Goal: Task Accomplishment & Management: Complete application form

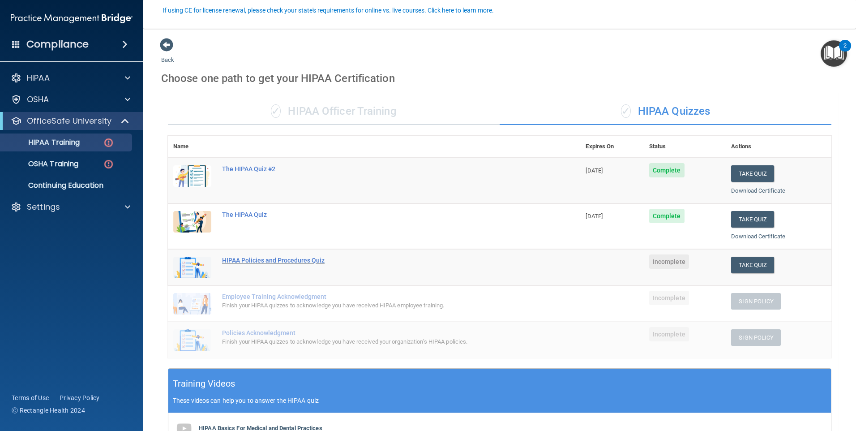
scroll to position [81, 0]
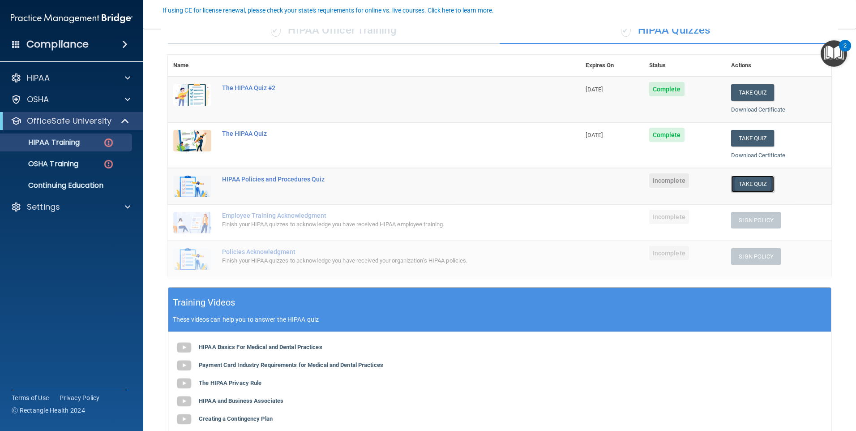
click at [740, 181] on button "Take Quiz" at bounding box center [752, 183] width 43 height 17
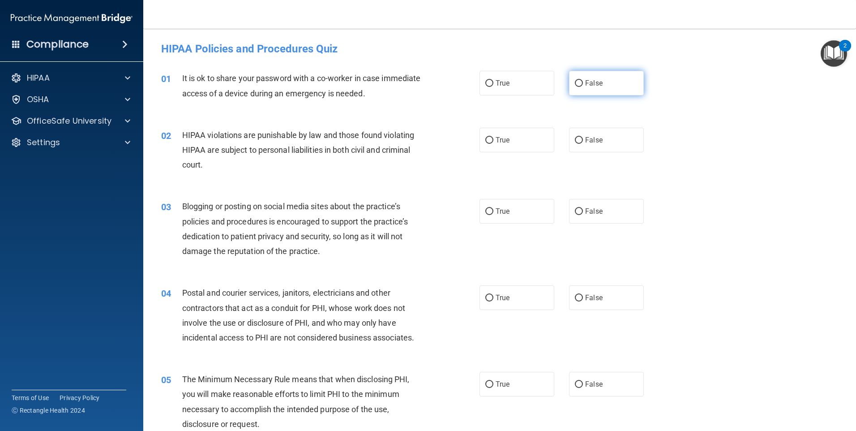
click at [577, 85] on input "False" at bounding box center [579, 83] width 8 height 7
radio input "true"
click at [485, 141] on input "True" at bounding box center [489, 140] width 8 height 7
radio input "true"
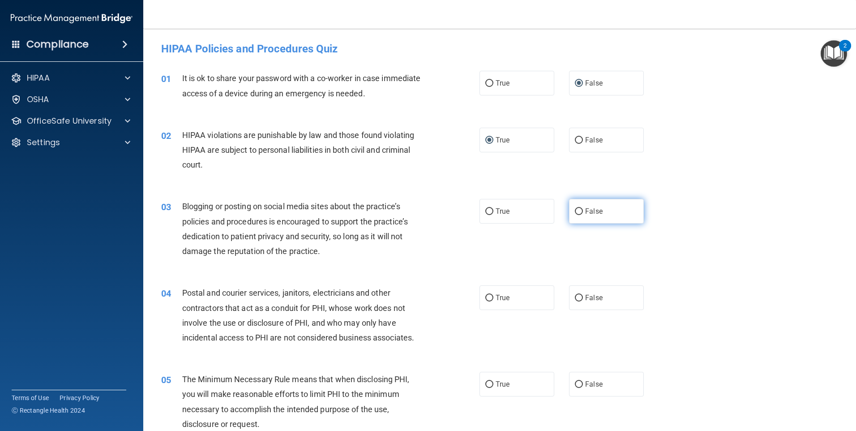
click at [578, 208] on input "False" at bounding box center [579, 211] width 8 height 7
radio input "true"
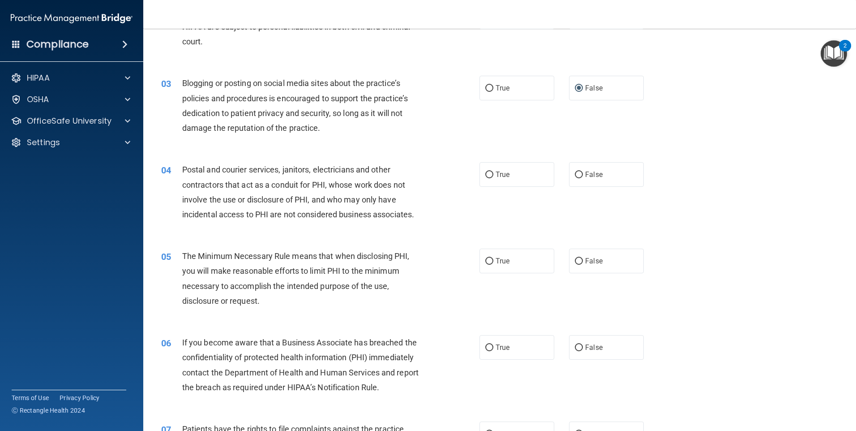
scroll to position [134, 0]
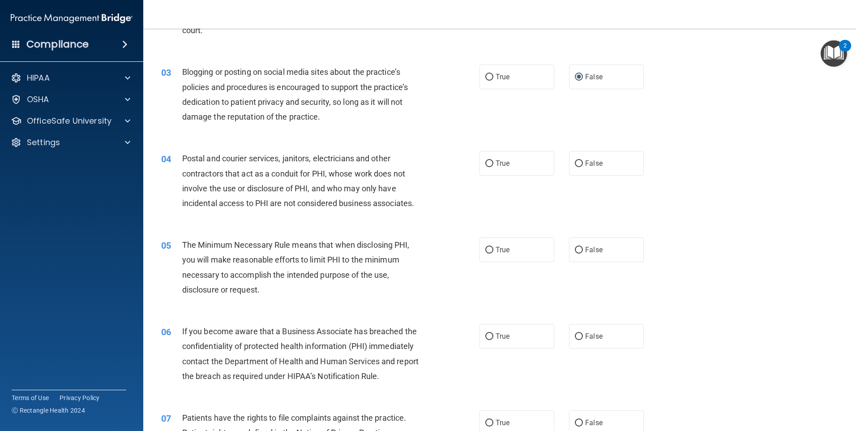
click at [296, 183] on span "Postal and courier services, janitors, electricians and other contractors that …" at bounding box center [298, 181] width 232 height 54
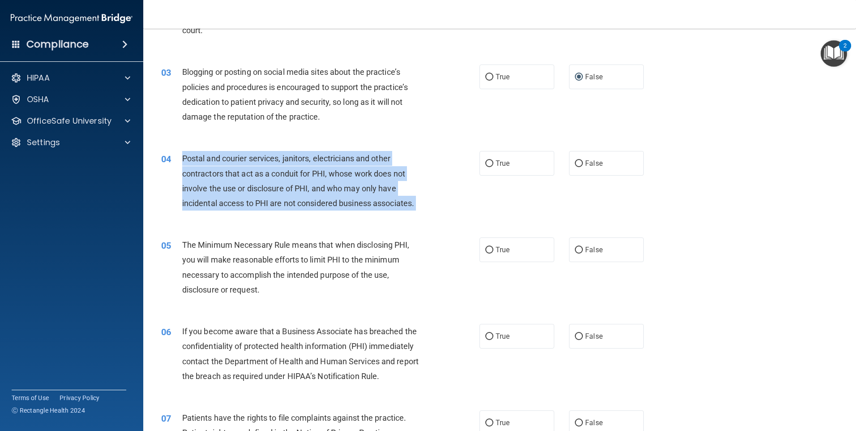
click at [296, 183] on span "Postal and courier services, janitors, electricians and other contractors that …" at bounding box center [298, 181] width 232 height 54
click at [486, 160] on input "True" at bounding box center [489, 163] width 8 height 7
radio input "true"
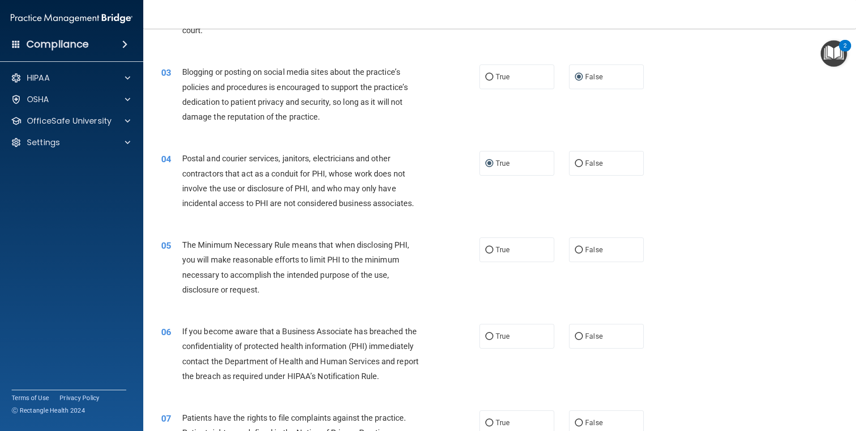
click at [266, 265] on div "The Minimum Necessary Rule means that when disclosing PHI, you will make reason…" at bounding box center [306, 267] width 249 height 60
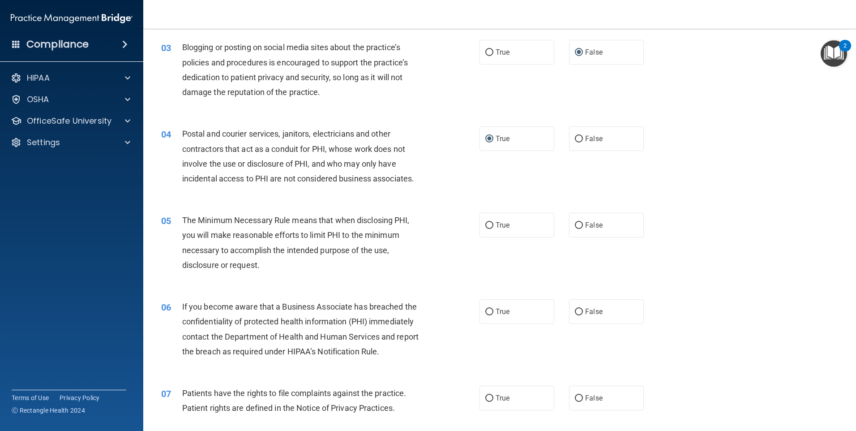
scroll to position [224, 0]
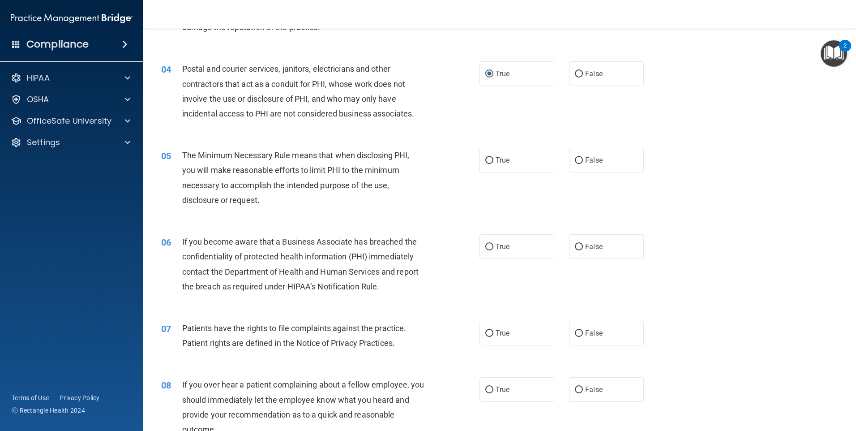
click at [283, 177] on div "The Minimum Necessary Rule means that when disclosing PHI, you will make reason…" at bounding box center [306, 178] width 249 height 60
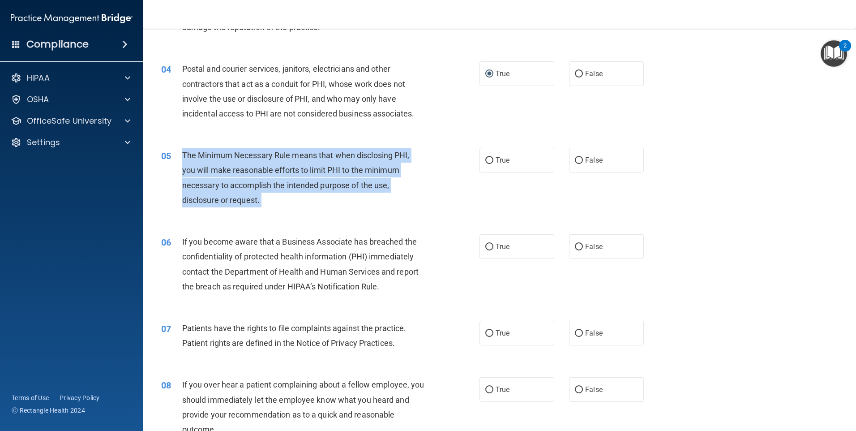
click at [283, 177] on div "The Minimum Necessary Rule means that when disclosing PHI, you will make reason…" at bounding box center [306, 178] width 249 height 60
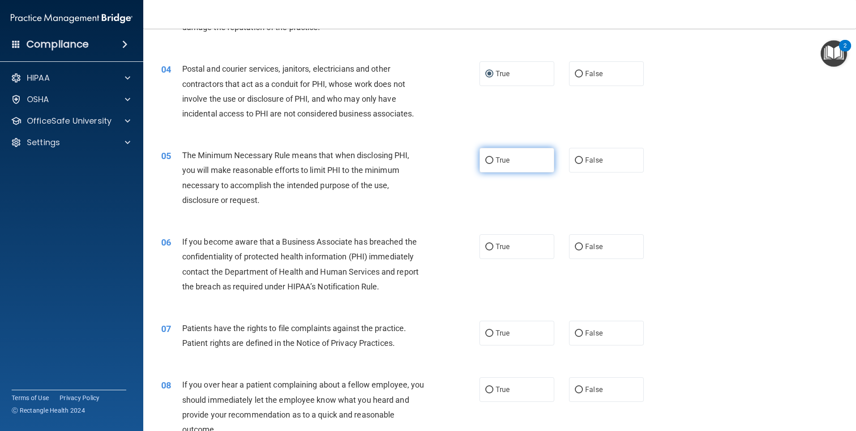
click at [483, 153] on label "True" at bounding box center [516, 160] width 75 height 25
click at [485, 157] on input "True" at bounding box center [489, 160] width 8 height 7
radio input "true"
click at [487, 157] on input "True" at bounding box center [489, 160] width 8 height 7
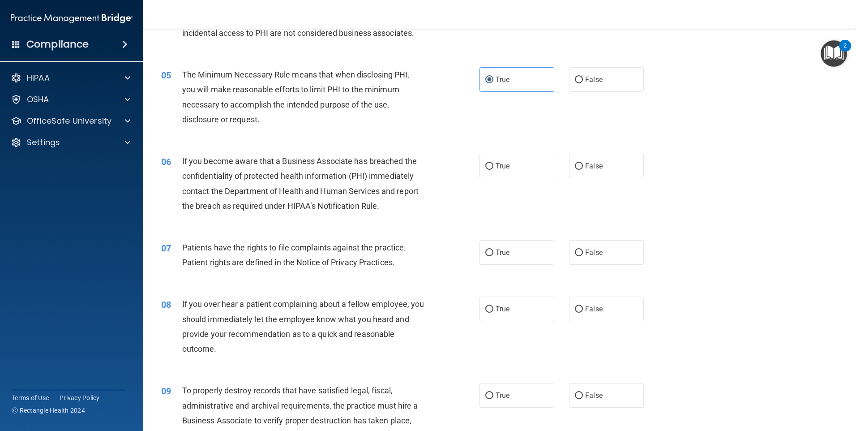
scroll to position [313, 0]
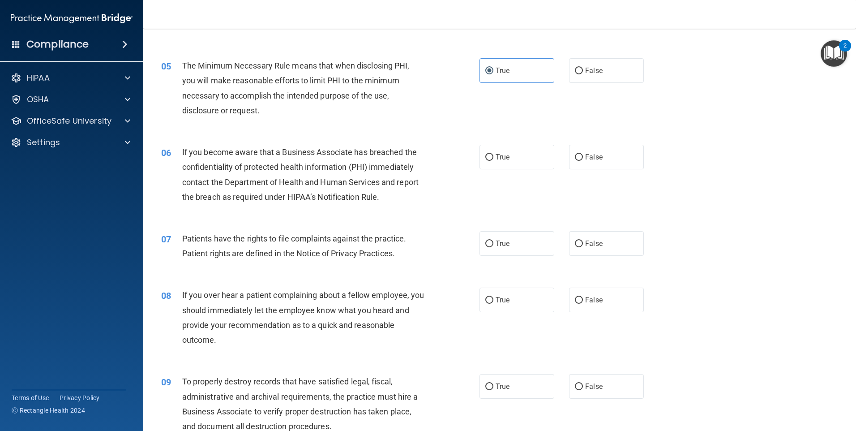
click at [303, 181] on span "If you become aware that a Business Associate has breached the confidentiality …" at bounding box center [300, 174] width 236 height 54
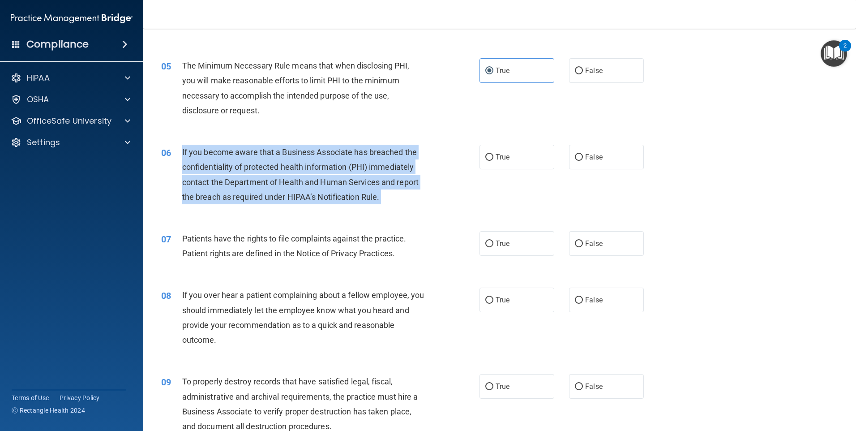
click at [303, 181] on span "If you become aware that a Business Associate has breached the confidentiality …" at bounding box center [300, 174] width 236 height 54
click at [328, 207] on div "06 If you become aware that a Business Associate has breached the confidentiali…" at bounding box center [320, 177] width 345 height 64
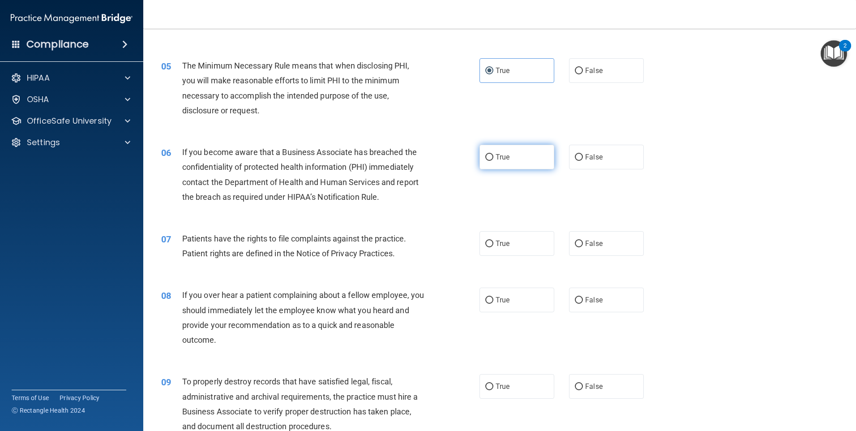
click at [488, 157] on input "True" at bounding box center [489, 157] width 8 height 7
radio input "true"
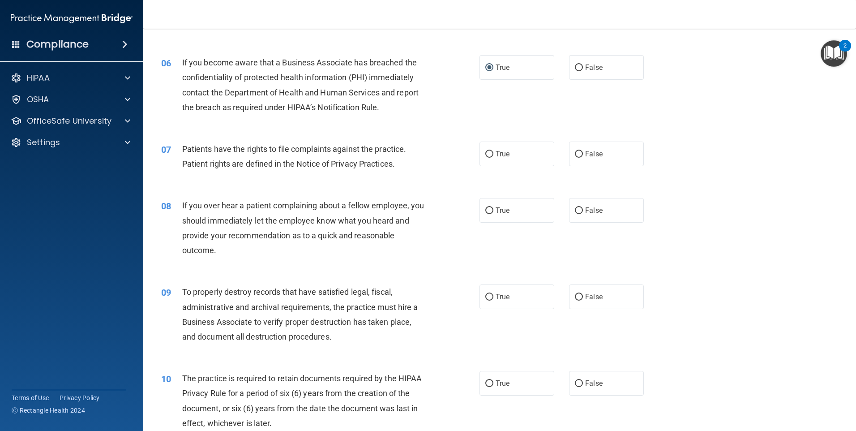
scroll to position [448, 0]
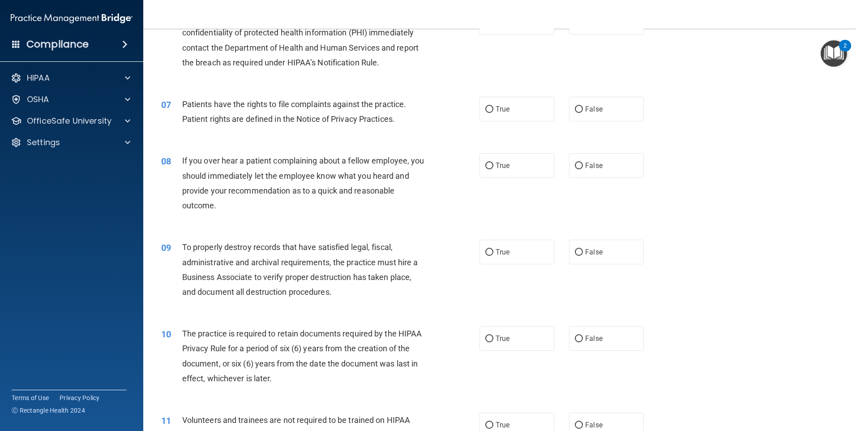
click at [310, 117] on span "Patients have the rights to file complaints against the practice. Patient right…" at bounding box center [294, 111] width 224 height 24
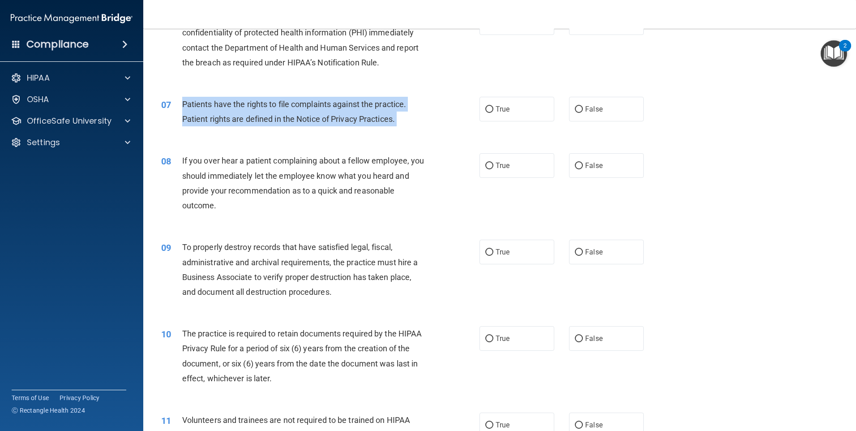
click at [310, 117] on span "Patients have the rights to file complaints against the practice. Patient right…" at bounding box center [294, 111] width 224 height 24
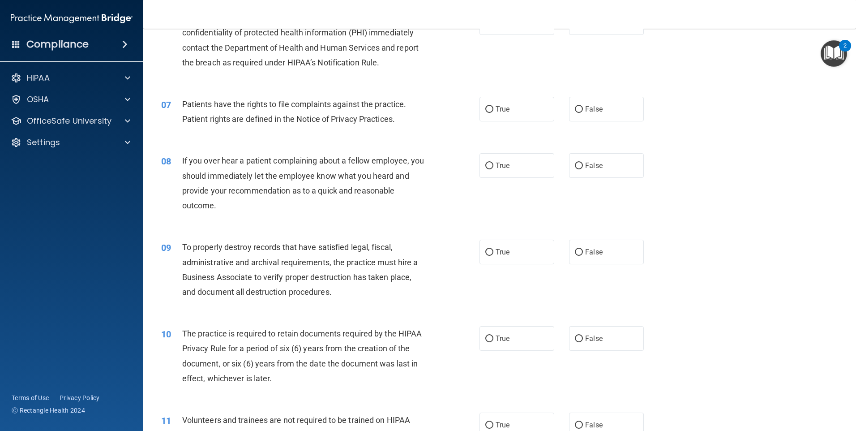
click at [377, 133] on div "07 Patients have the rights to file complaints against the practice. Patient ri…" at bounding box center [499, 114] width 690 height 56
click at [487, 107] on input "True" at bounding box center [489, 109] width 8 height 7
radio input "true"
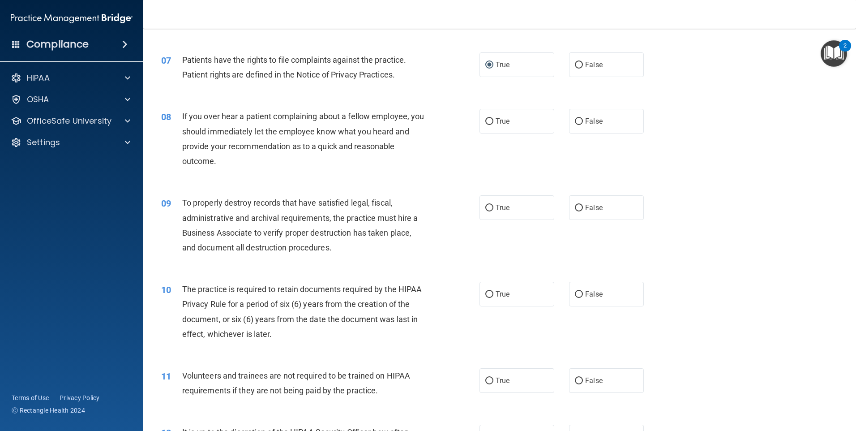
scroll to position [492, 0]
click at [301, 138] on div "If you over hear a patient complaining about a fellow employee, you should imme…" at bounding box center [306, 138] width 249 height 60
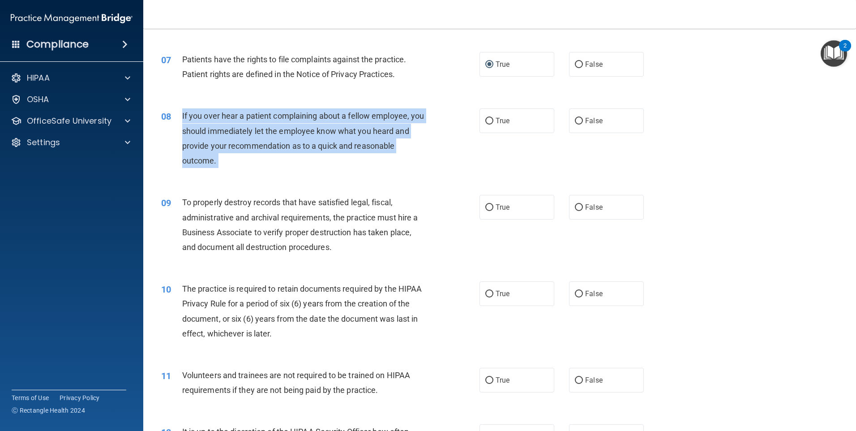
click at [301, 138] on div "If you over hear a patient complaining about a fellow employee, you should imme…" at bounding box center [306, 138] width 249 height 60
click at [284, 145] on span "If you over hear a patient complaining about a fellow employee, you should imme…" at bounding box center [303, 138] width 242 height 54
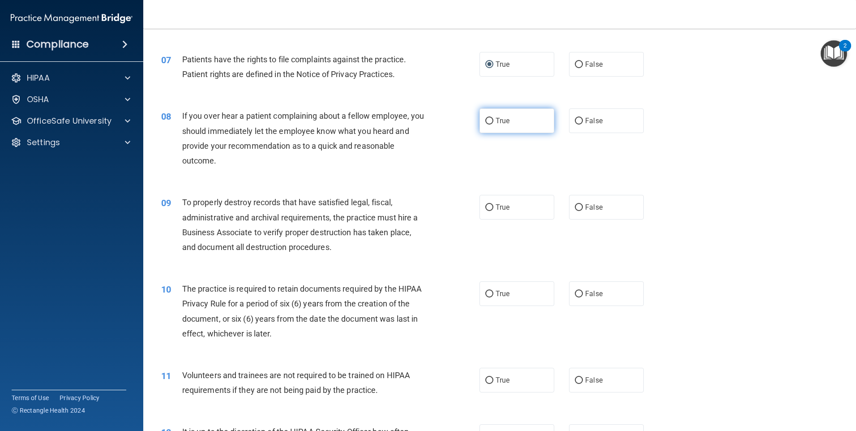
click at [485, 119] on input "True" at bounding box center [489, 121] width 8 height 7
radio input "true"
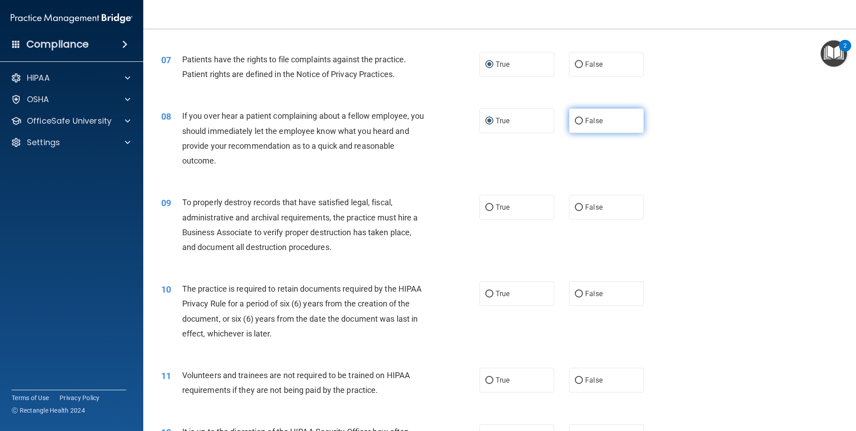
drag, startPoint x: 576, startPoint y: 119, endPoint x: 561, endPoint y: 127, distance: 16.4
click at [576, 119] on input "False" at bounding box center [579, 121] width 8 height 7
radio input "true"
radio input "false"
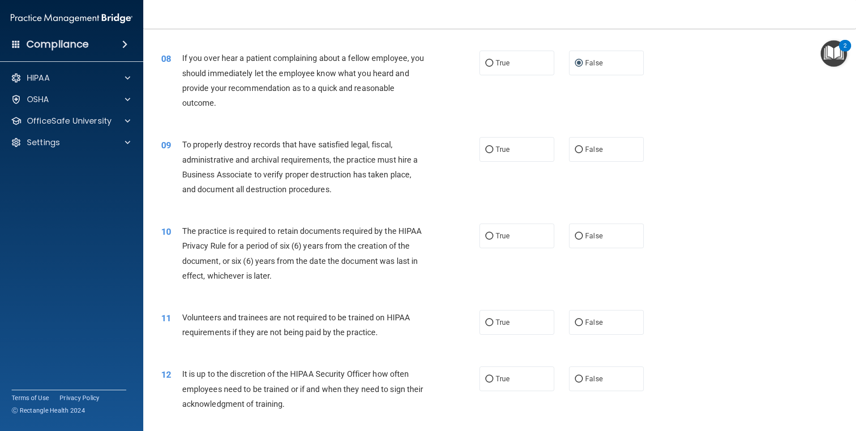
scroll to position [582, 0]
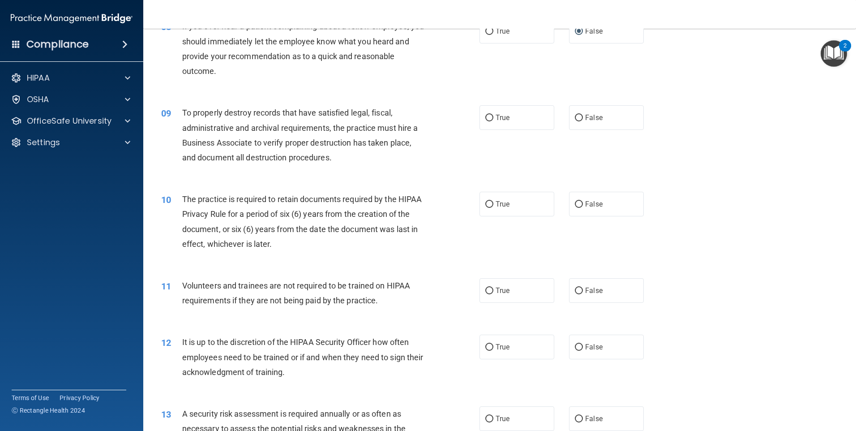
click at [309, 142] on span "To properly destroy records that have satisfied legal, fiscal, administrative a…" at bounding box center [300, 135] width 236 height 54
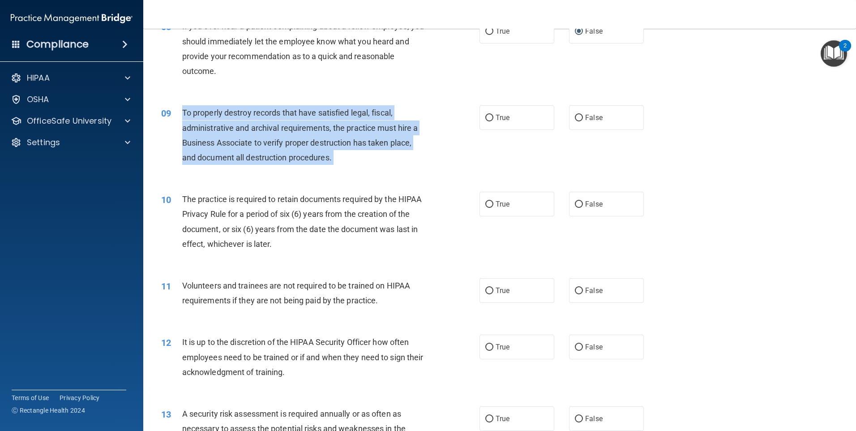
click at [309, 142] on span "To properly destroy records that have satisfied legal, fiscal, administrative a…" at bounding box center [300, 135] width 236 height 54
click at [319, 145] on span "To properly destroy records that have satisfied legal, fiscal, administrative a…" at bounding box center [300, 135] width 236 height 54
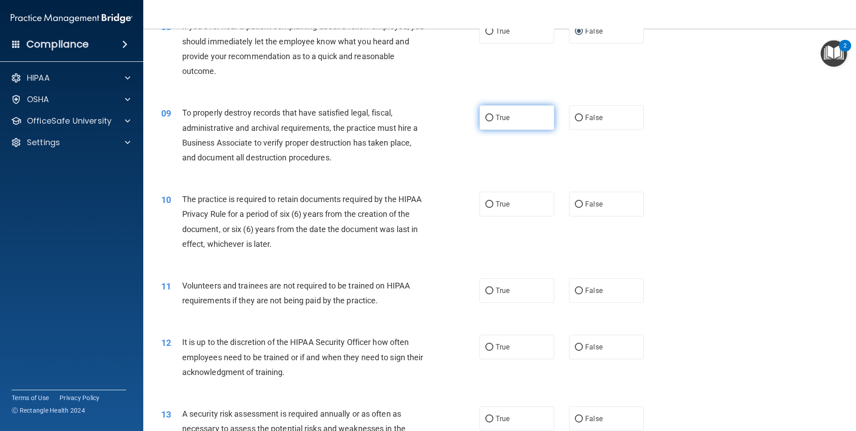
click at [488, 117] on input "True" at bounding box center [489, 118] width 8 height 7
radio input "true"
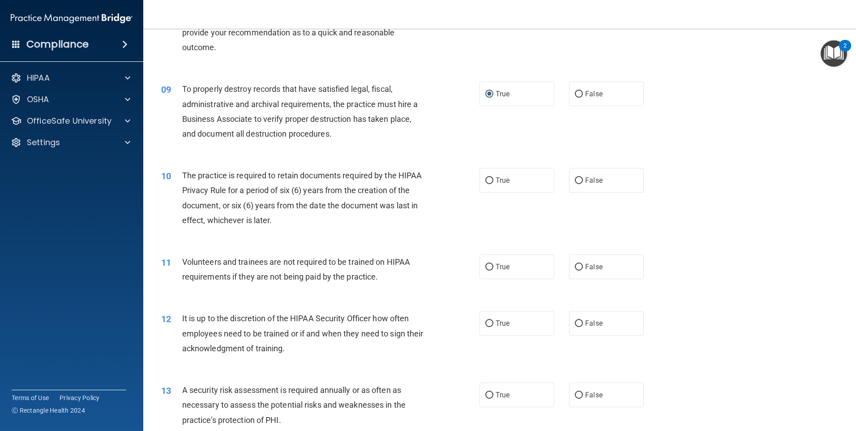
scroll to position [627, 0]
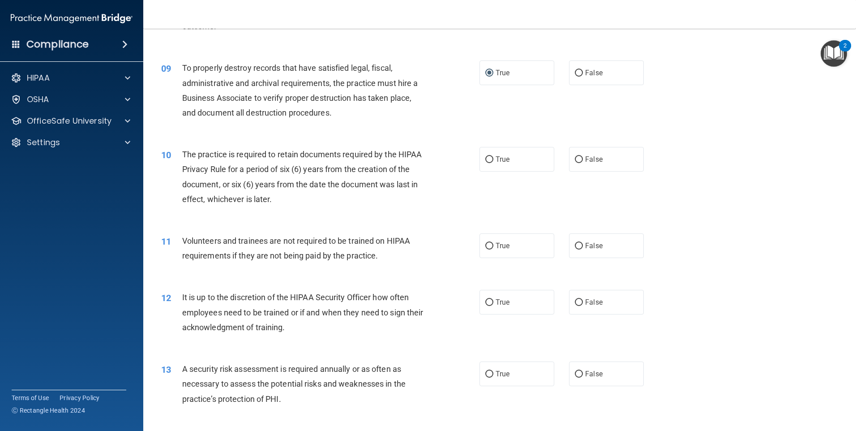
click at [295, 173] on span "The practice is required to retain documents required by the HIPAA Privacy Rule…" at bounding box center [302, 177] width 240 height 54
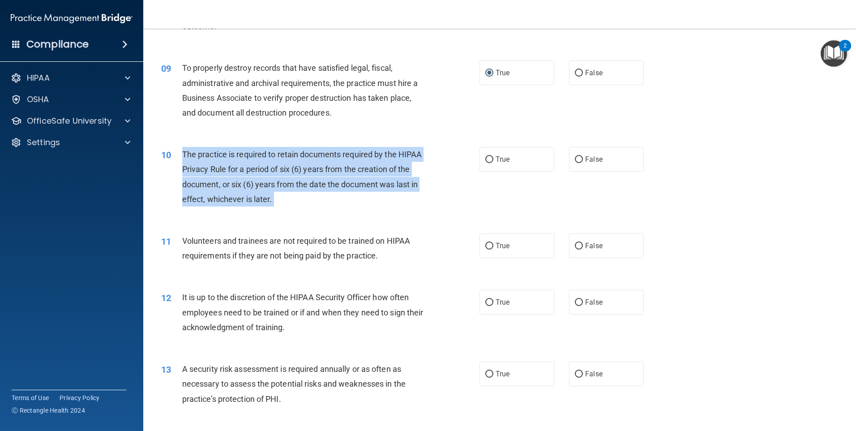
click at [295, 173] on span "The practice is required to retain documents required by the HIPAA Privacy Rule…" at bounding box center [302, 177] width 240 height 54
drag, startPoint x: 295, startPoint y: 173, endPoint x: 287, endPoint y: 175, distance: 8.4
click at [375, 194] on div "The practice is required to retain documents required by the HIPAA Privacy Rule…" at bounding box center [306, 177] width 249 height 60
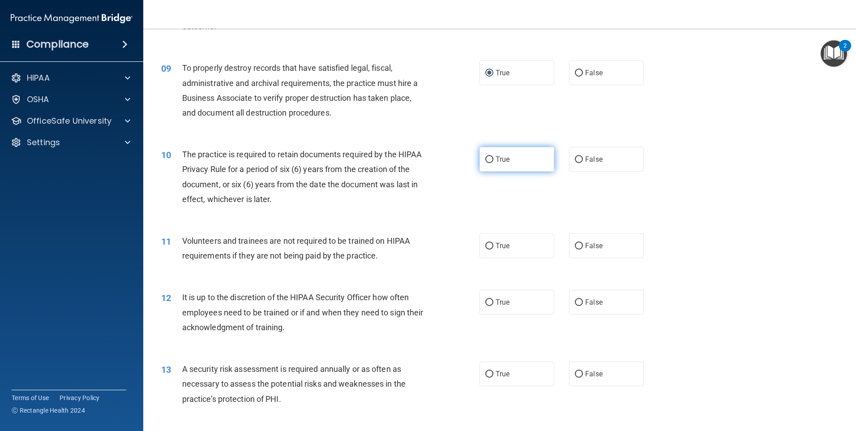
click at [485, 160] on input "True" at bounding box center [489, 159] width 8 height 7
radio input "true"
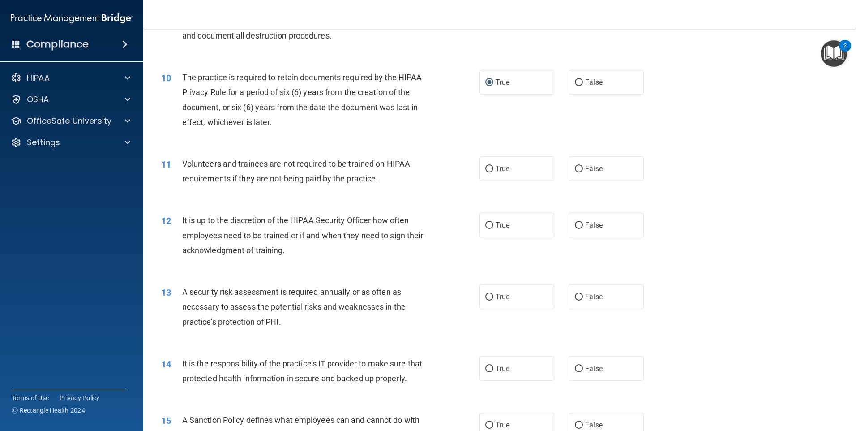
scroll to position [716, 0]
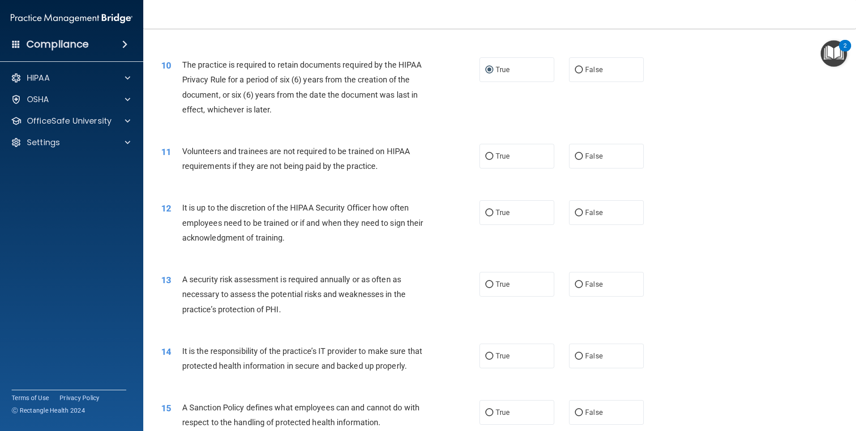
click at [271, 151] on span "Volunteers and trainees are not required to be trained on HIPAA requirements if…" at bounding box center [296, 158] width 228 height 24
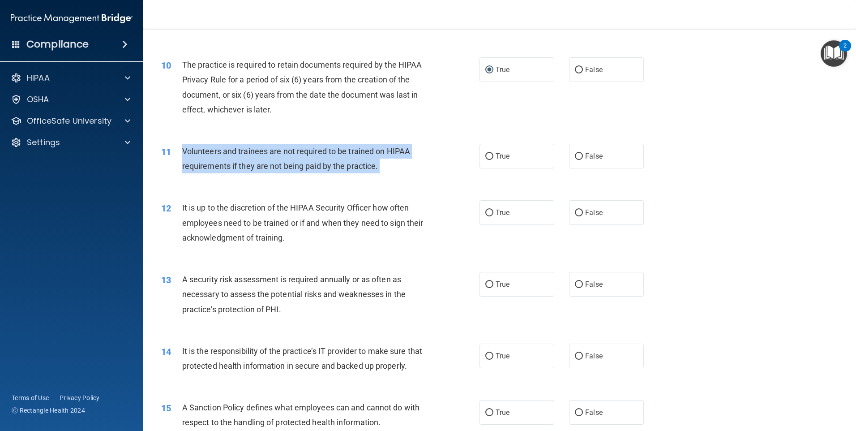
click at [271, 151] on span "Volunteers and trainees are not required to be trained on HIPAA requirements if…" at bounding box center [296, 158] width 228 height 24
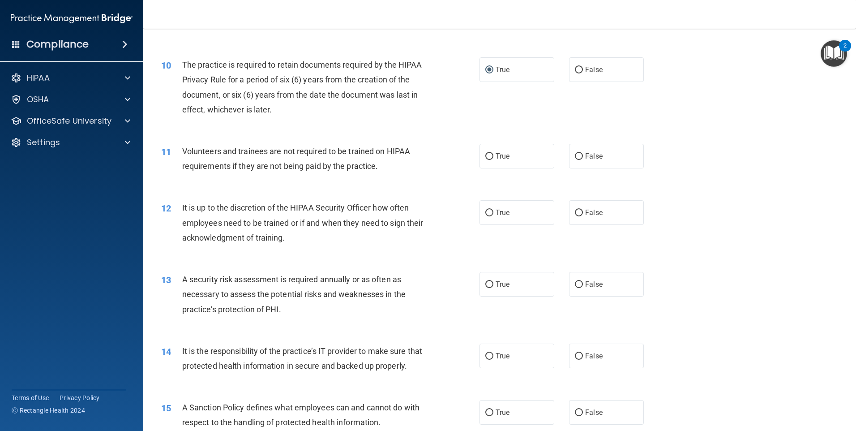
drag, startPoint x: 271, startPoint y: 151, endPoint x: 235, endPoint y: 180, distance: 46.1
click at [235, 180] on div "11 Volunteers and trainees are not required to be trained on HIPAA requirements…" at bounding box center [499, 161] width 690 height 56
click at [342, 162] on span "Volunteers and trainees are not required to be trained on HIPAA requirements if…" at bounding box center [296, 158] width 228 height 24
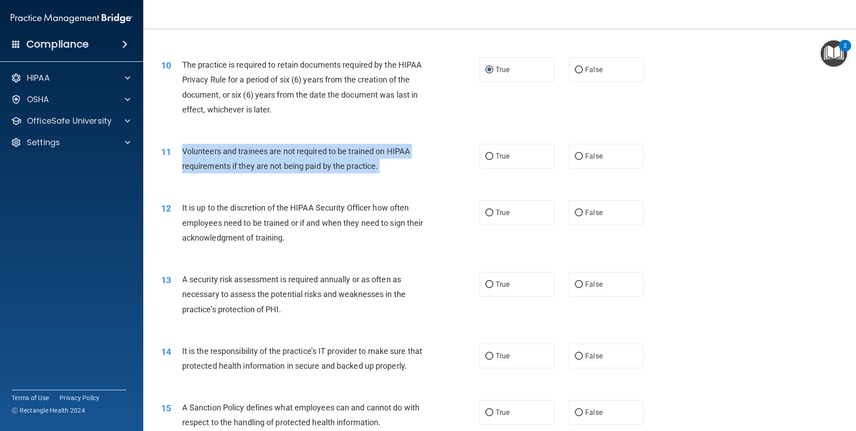
click at [342, 162] on span "Volunteers and trainees are not required to be trained on HIPAA requirements if…" at bounding box center [296, 158] width 228 height 24
drag, startPoint x: 342, startPoint y: 162, endPoint x: 320, endPoint y: 160, distance: 22.4
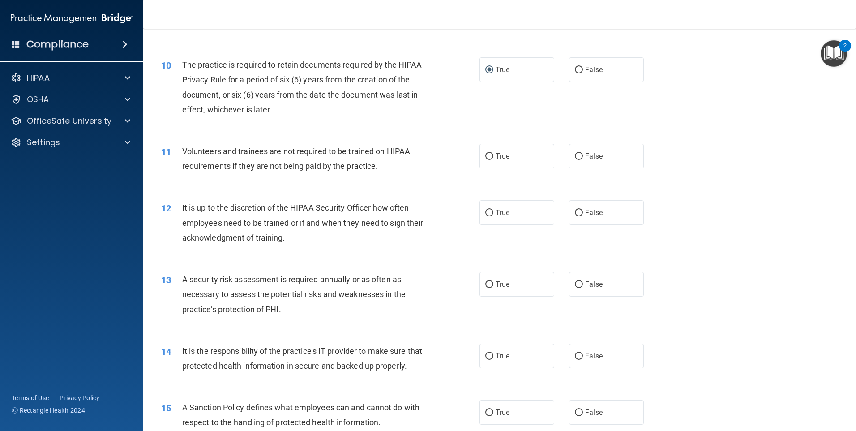
click at [388, 182] on div "11 Volunteers and trainees are not required to be trained on HIPAA requirements…" at bounding box center [499, 161] width 690 height 56
click at [576, 153] on input "False" at bounding box center [579, 156] width 8 height 7
radio input "true"
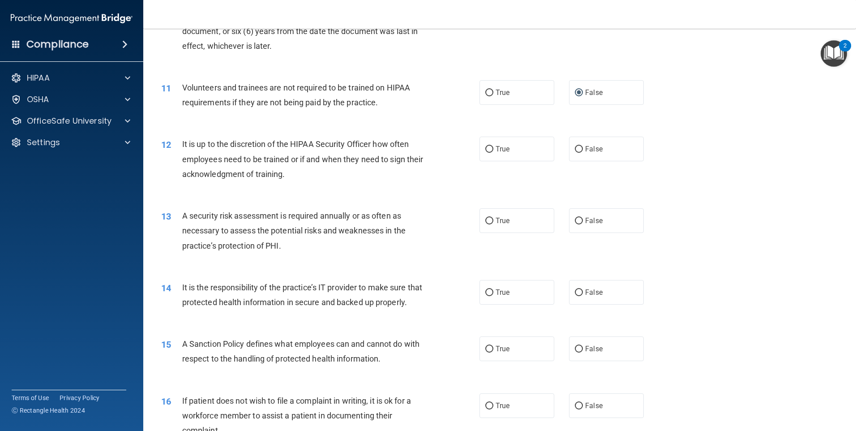
scroll to position [806, 0]
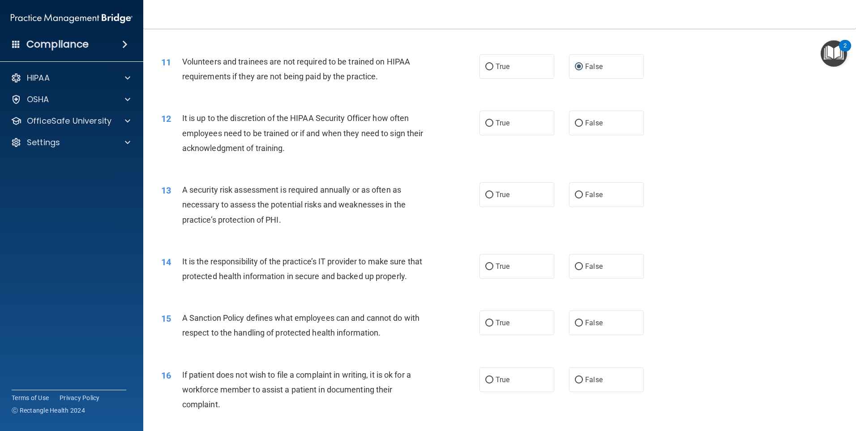
click at [271, 128] on span "It is up to the discretion of the HIPAA Security Officer how often employees ne…" at bounding box center [302, 132] width 241 height 39
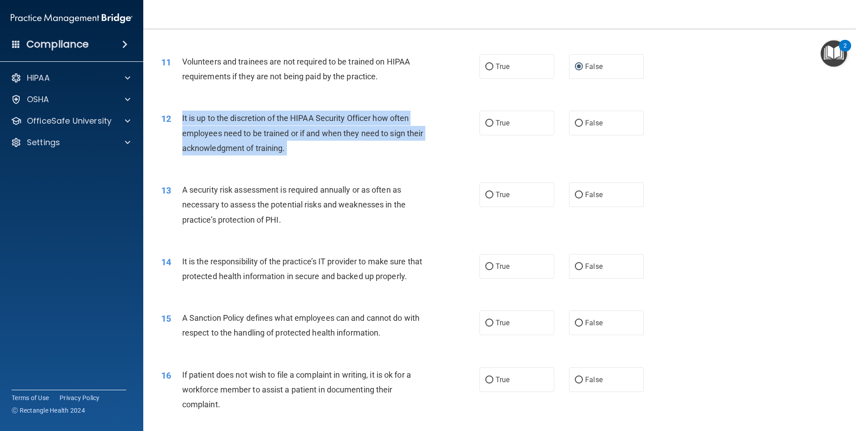
click at [271, 128] on span "It is up to the discretion of the HIPAA Security Officer how often employees ne…" at bounding box center [302, 132] width 241 height 39
click at [486, 121] on input "True" at bounding box center [489, 123] width 8 height 7
radio input "true"
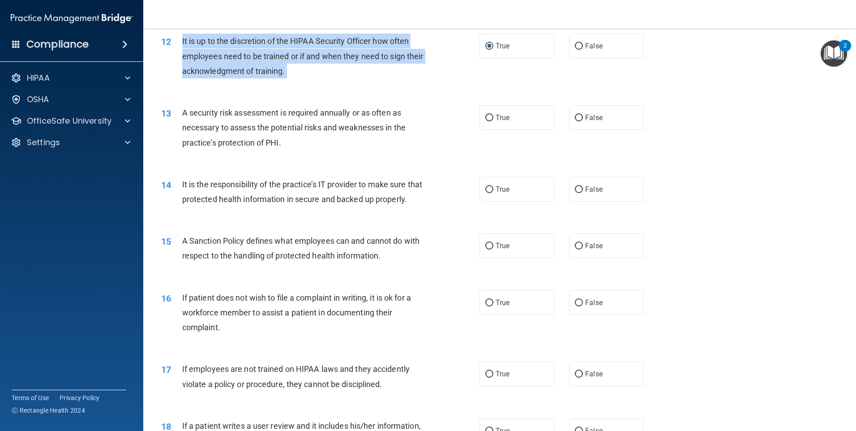
scroll to position [895, 0]
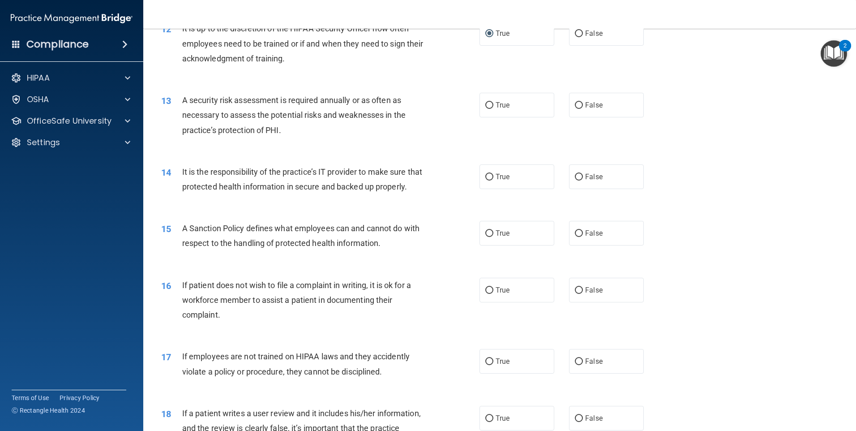
click at [260, 113] on span "A security risk assessment is required annually or as often as necessary to ass…" at bounding box center [293, 114] width 223 height 39
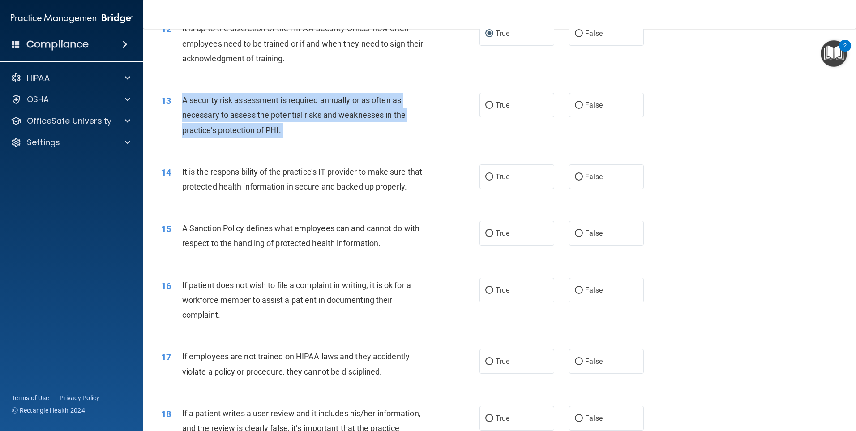
click at [260, 113] on span "A security risk assessment is required annually or as often as necessary to ass…" at bounding box center [293, 114] width 223 height 39
click at [316, 121] on div "A security risk assessment is required annually or as often as necessary to ass…" at bounding box center [306, 115] width 249 height 45
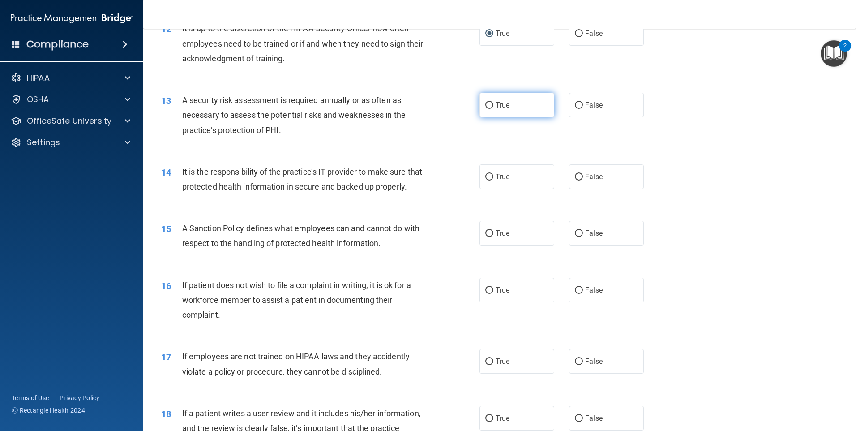
click at [487, 106] on input "True" at bounding box center [489, 105] width 8 height 7
radio input "true"
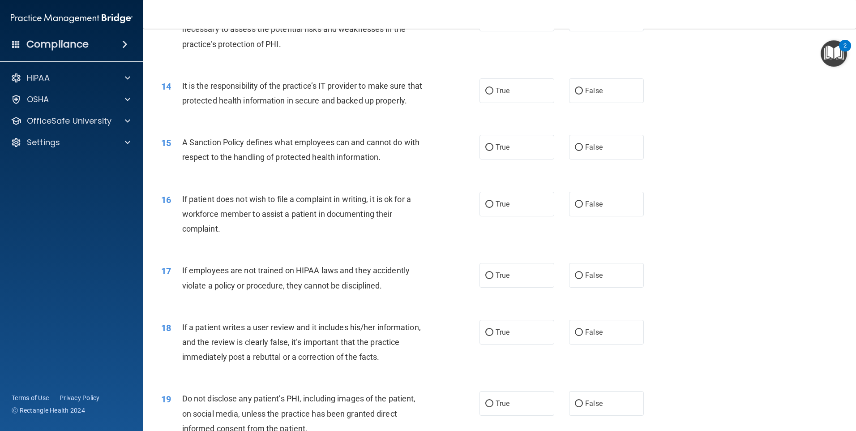
scroll to position [985, 0]
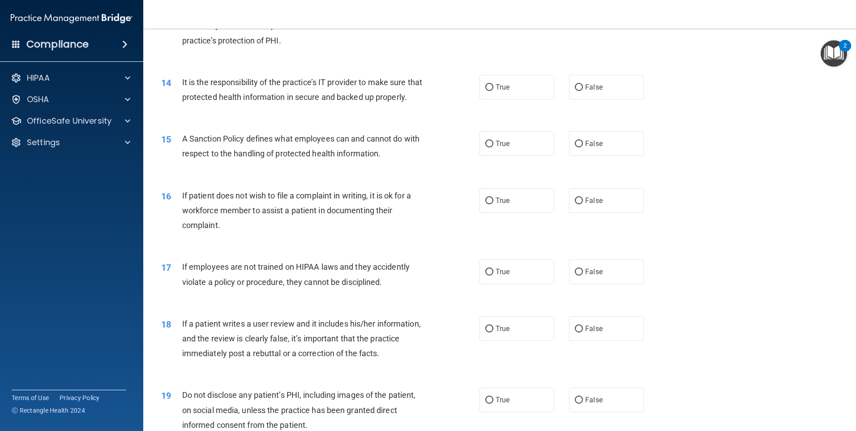
click at [286, 97] on span "It is the responsibility of the practice’s IT provider to make sure that protec…" at bounding box center [302, 89] width 240 height 24
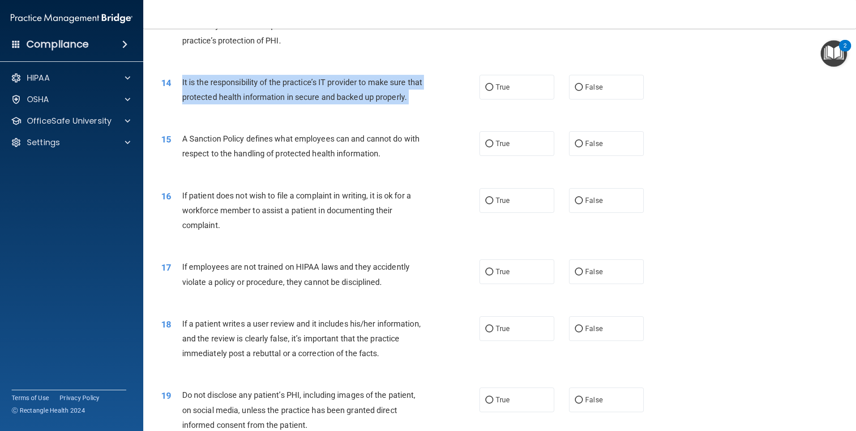
click at [286, 97] on span "It is the responsibility of the practice’s IT provider to make sure that protec…" at bounding box center [302, 89] width 240 height 24
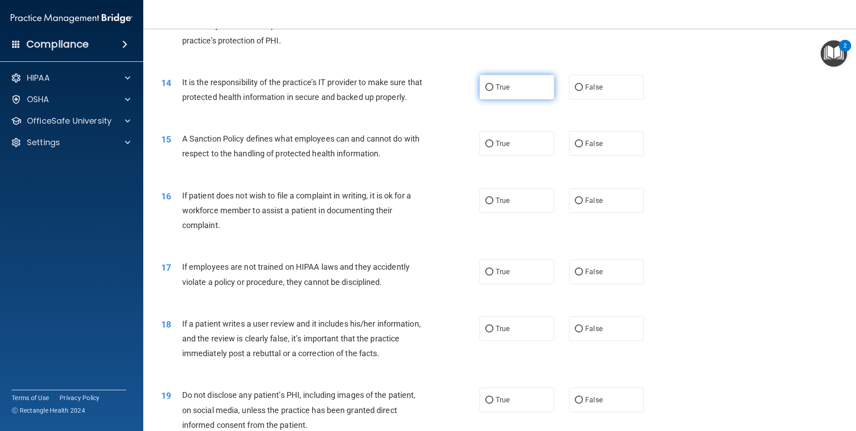
click at [491, 91] on label "True" at bounding box center [516, 87] width 75 height 25
click at [491, 91] on input "True" at bounding box center [489, 87] width 8 height 7
radio input "true"
click at [259, 160] on div "A Sanction Policy defines what employees can and cannot do with respect to the …" at bounding box center [306, 146] width 249 height 30
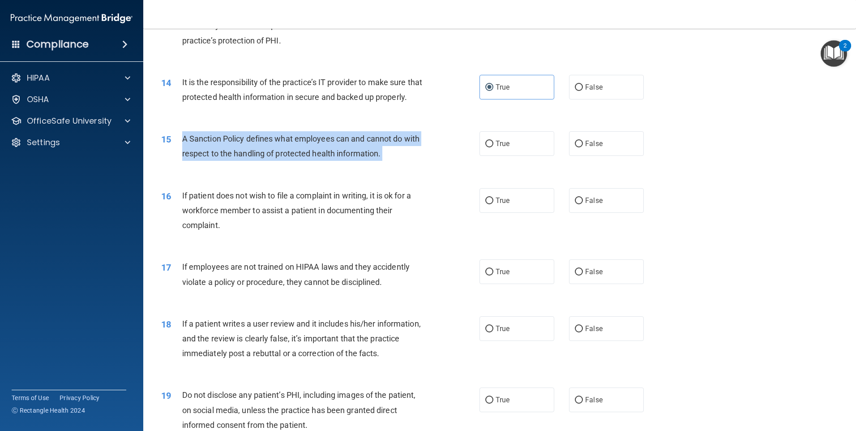
click at [259, 159] on div "A Sanction Policy defines what employees can and cannot do with respect to the …" at bounding box center [306, 146] width 249 height 30
drag, startPoint x: 483, startPoint y: 158, endPoint x: 484, endPoint y: 163, distance: 5.4
click at [485, 147] on input "True" at bounding box center [489, 144] width 8 height 7
radio input "true"
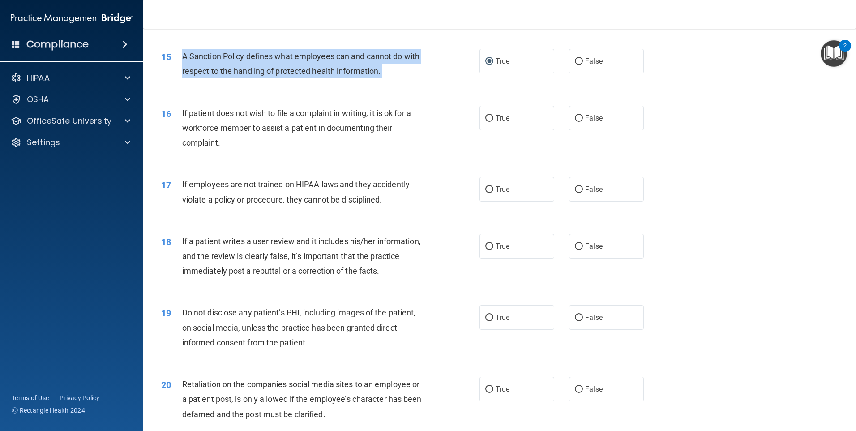
scroll to position [1074, 0]
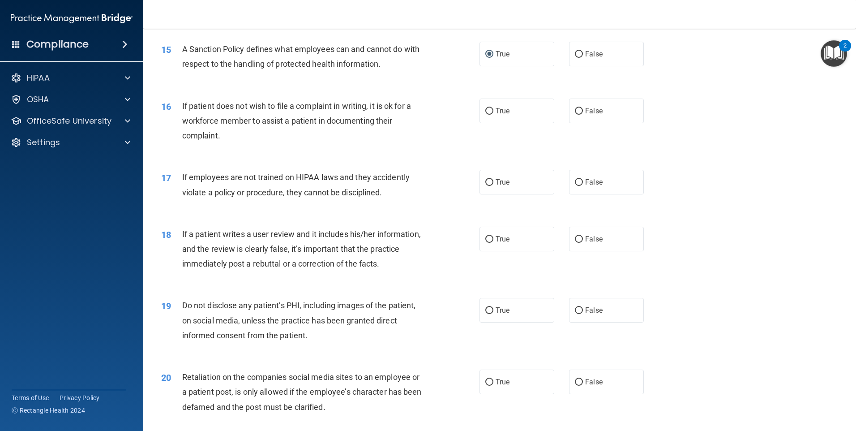
click at [277, 131] on span "If patient does not wish to file a complaint in writing, it is ok for a workfor…" at bounding box center [296, 120] width 229 height 39
drag, startPoint x: 277, startPoint y: 131, endPoint x: 275, endPoint y: 136, distance: 5.2
click at [275, 136] on span "If patient does not wish to file a complaint in writing, it is ok for a workfor…" at bounding box center [296, 120] width 229 height 39
click at [288, 126] on div "If patient does not wish to file a complaint in writing, it is ok for a workfor…" at bounding box center [306, 120] width 249 height 45
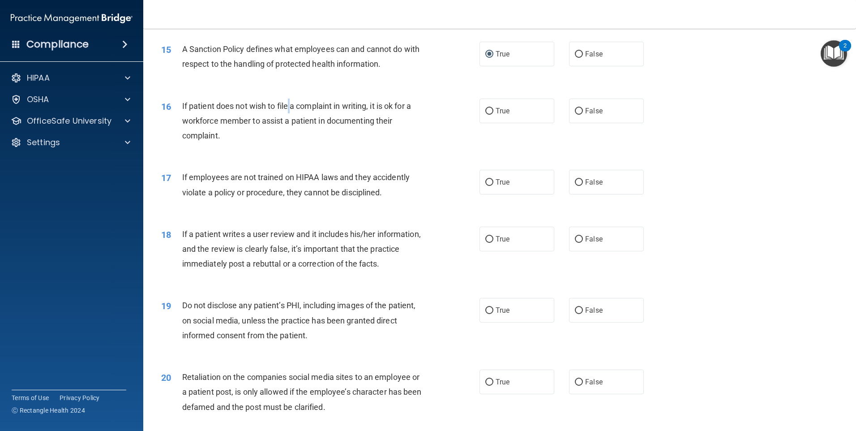
click at [288, 126] on div "If patient does not wish to file a complaint in writing, it is ok for a workfor…" at bounding box center [306, 120] width 249 height 45
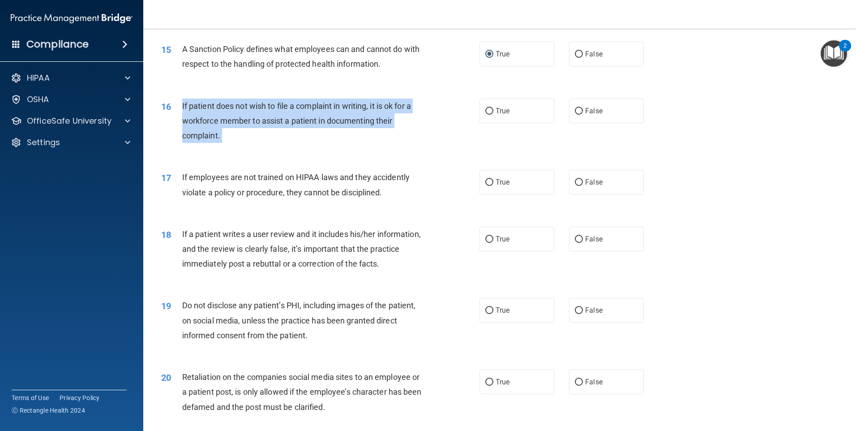
click at [287, 127] on div "If patient does not wish to file a complaint in writing, it is ok for a workfor…" at bounding box center [306, 120] width 249 height 45
click at [486, 115] on input "True" at bounding box center [489, 111] width 8 height 7
radio input "true"
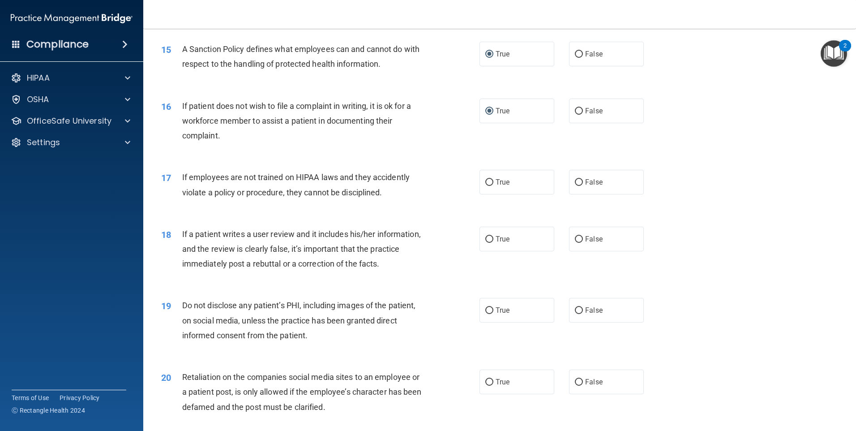
click at [253, 196] on span "If employees are not trained on HIPAA laws and they accidently violate a policy…" at bounding box center [295, 184] width 227 height 24
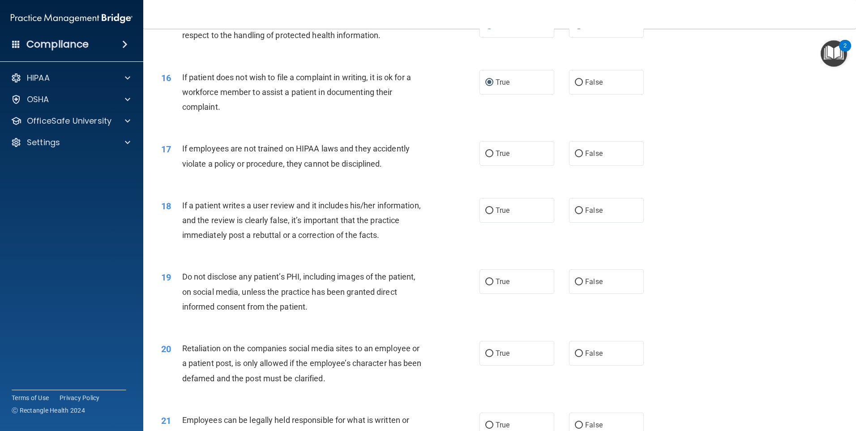
scroll to position [1119, 0]
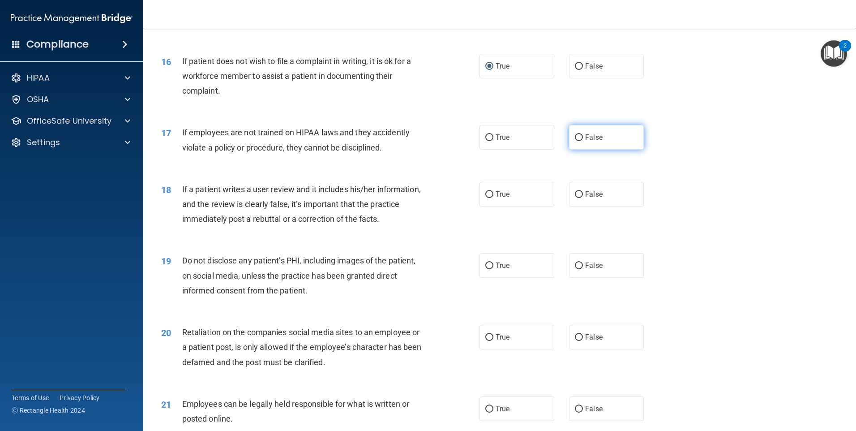
click at [577, 141] on input "False" at bounding box center [579, 137] width 8 height 7
radio input "true"
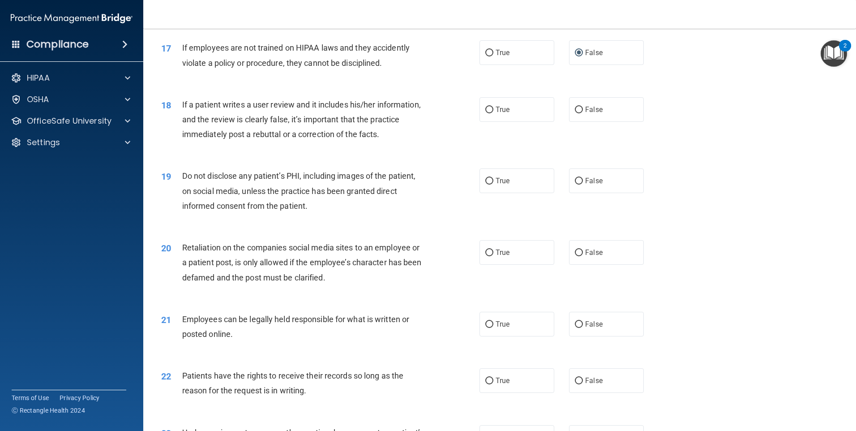
scroll to position [1209, 0]
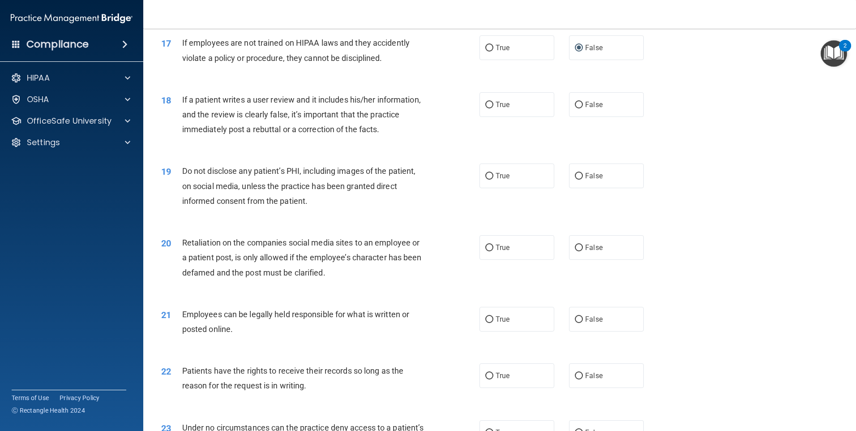
click at [259, 128] on span "If a patient writes a user review and it includes his/her information, and the …" at bounding box center [301, 114] width 239 height 39
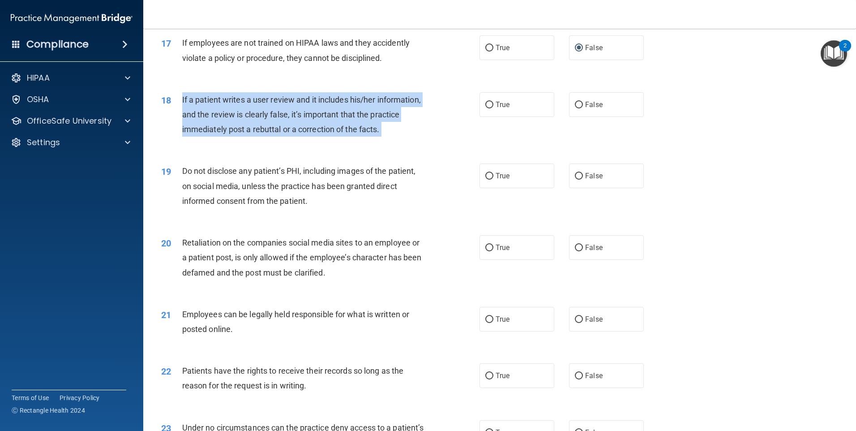
click at [259, 128] on span "If a patient writes a user review and it includes his/her information, and the …" at bounding box center [301, 114] width 239 height 39
click at [385, 134] on span "If a patient writes a user review and it includes his/her information, and the …" at bounding box center [301, 114] width 239 height 39
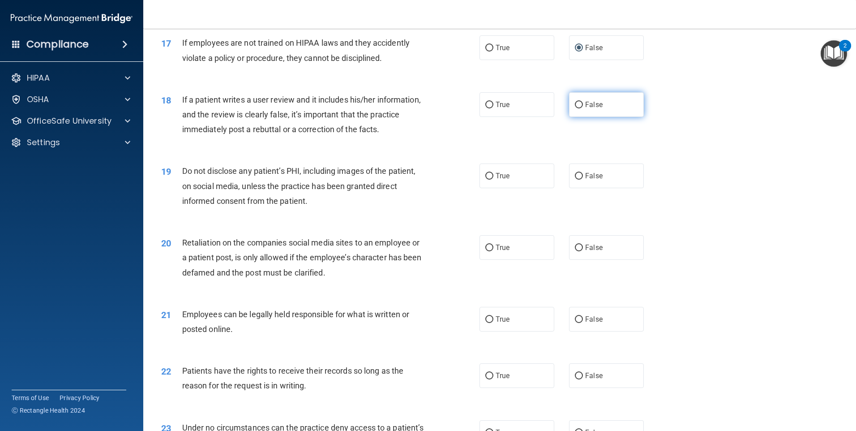
click at [575, 108] on input "False" at bounding box center [579, 105] width 8 height 7
radio input "true"
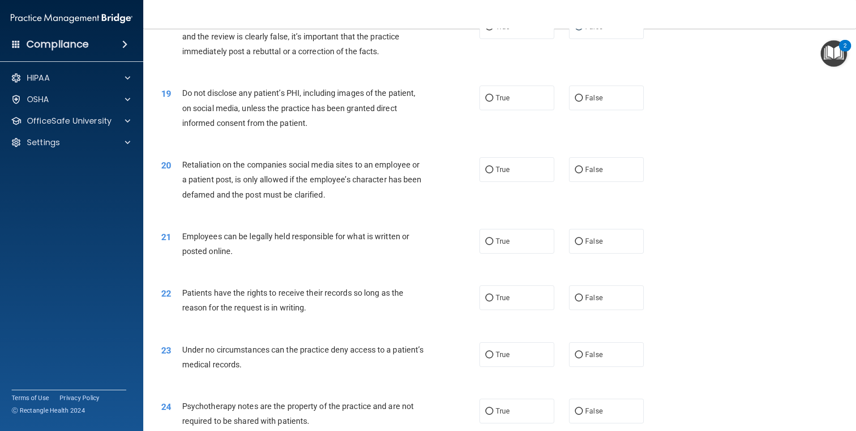
scroll to position [1298, 0]
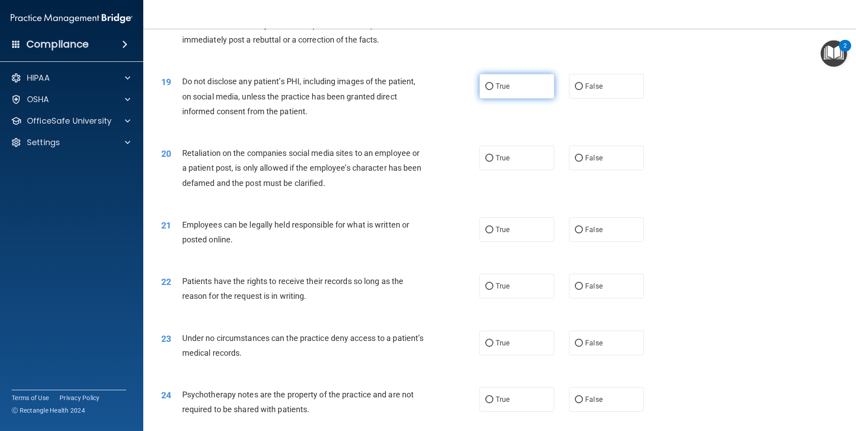
click at [485, 90] on input "True" at bounding box center [489, 86] width 8 height 7
radio input "true"
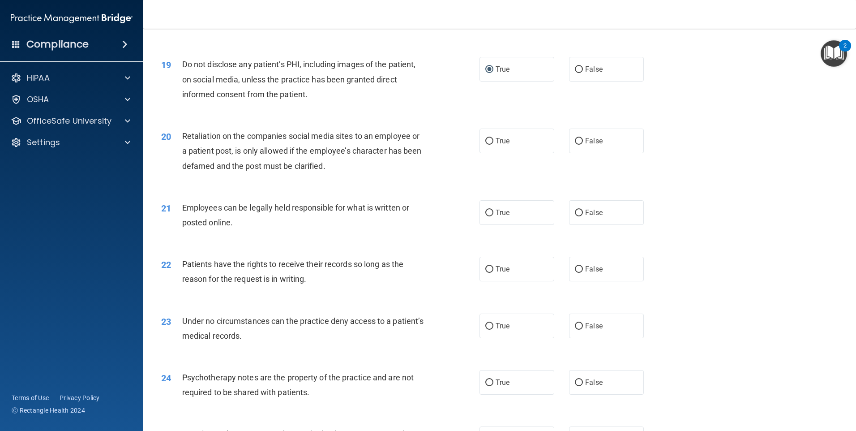
scroll to position [1343, 0]
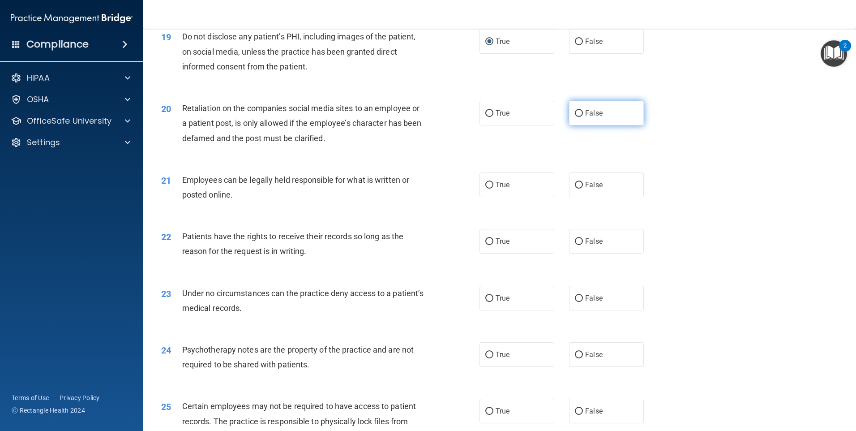
click at [576, 117] on input "False" at bounding box center [579, 113] width 8 height 7
radio input "true"
click at [310, 135] on span "Retaliation on the companies social media sites to an employee or a patient pos…" at bounding box center [302, 122] width 240 height 39
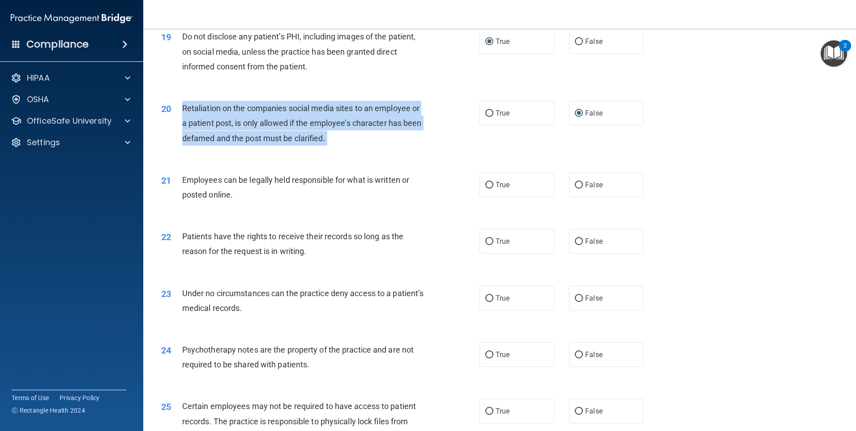
click at [310, 135] on span "Retaliation on the companies social media sites to an employee or a patient pos…" at bounding box center [302, 122] width 240 height 39
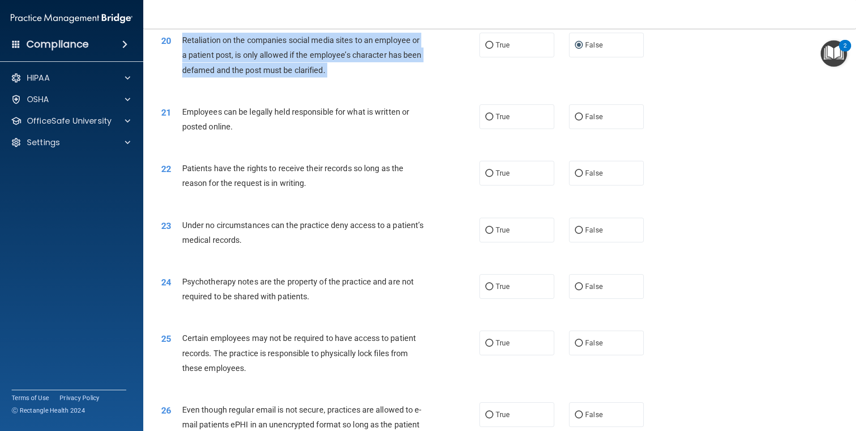
scroll to position [1433, 0]
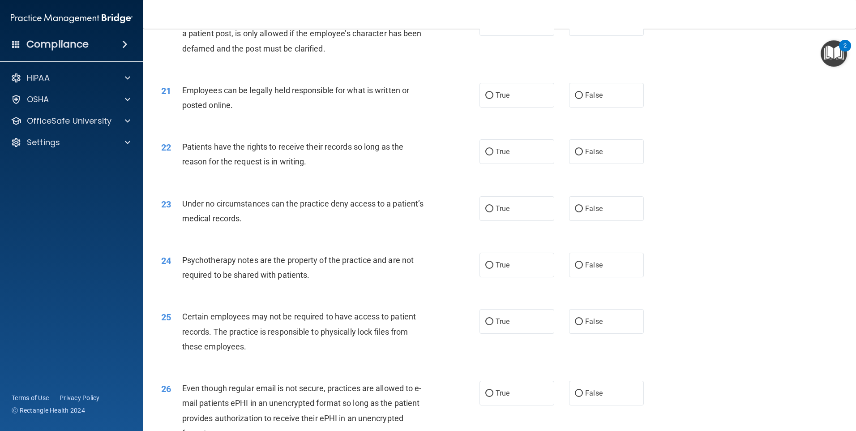
click at [282, 117] on div "21 Employees can be legally held responsible for what is written or posted onli…" at bounding box center [320, 100] width 345 height 34
click at [296, 106] on span "Employees can be legally held responsible for what is written or posted online." at bounding box center [295, 98] width 227 height 24
drag, startPoint x: 296, startPoint y: 106, endPoint x: 317, endPoint y: 128, distance: 30.1
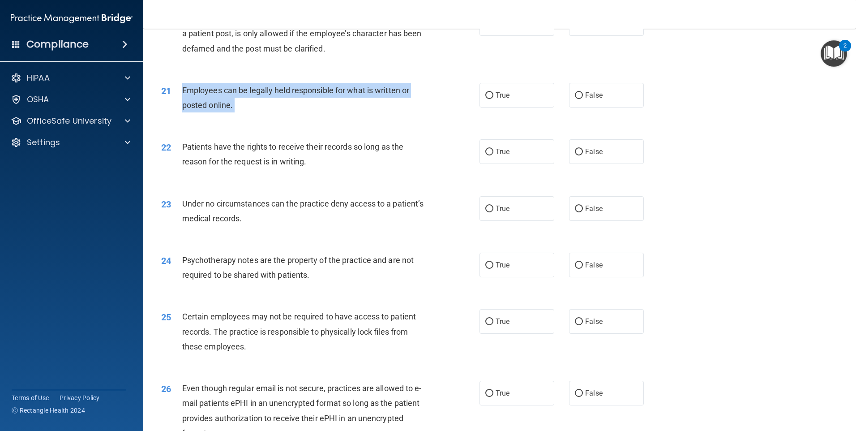
click at [317, 117] on div "21 Employees can be legally held responsible for what is written or posted onli…" at bounding box center [320, 100] width 345 height 34
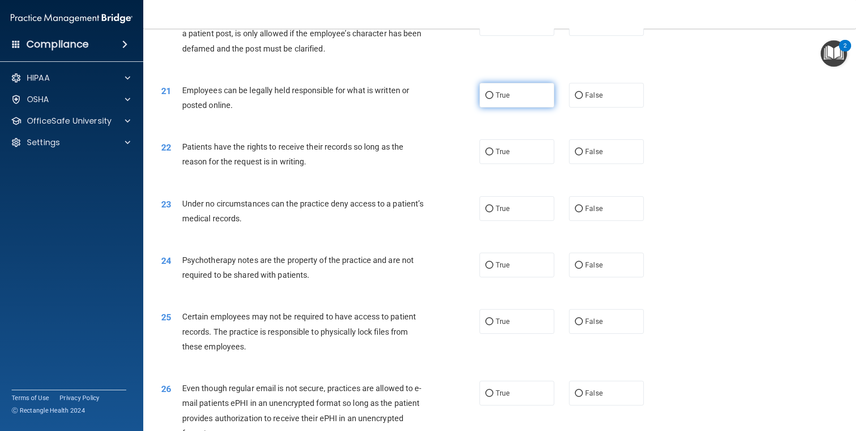
click at [491, 107] on label "True" at bounding box center [516, 95] width 75 height 25
click at [491, 99] on input "True" at bounding box center [489, 95] width 8 height 7
radio input "true"
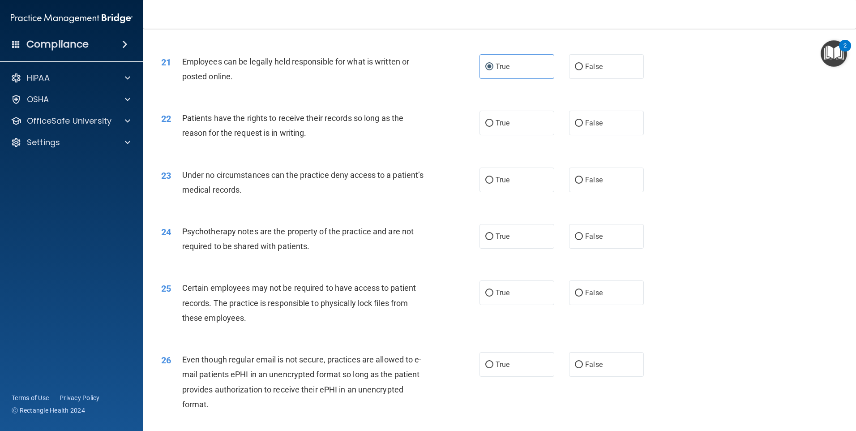
scroll to position [1477, 0]
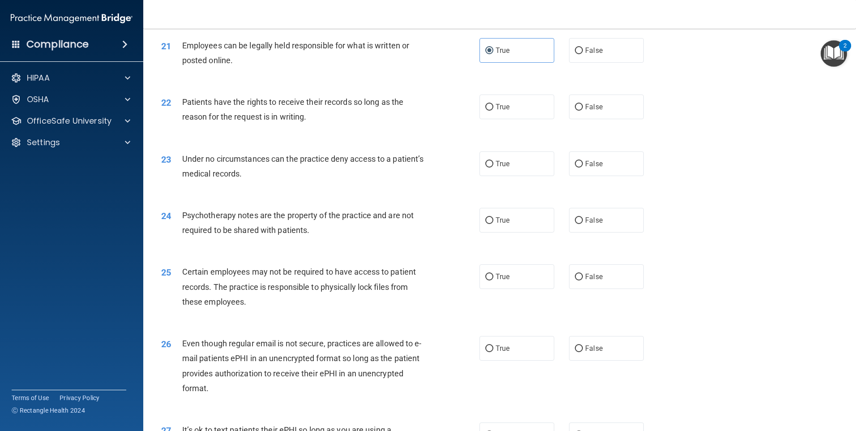
click at [275, 120] on span "Patients have the rights to receive their records so long as the reason for the…" at bounding box center [292, 109] width 221 height 24
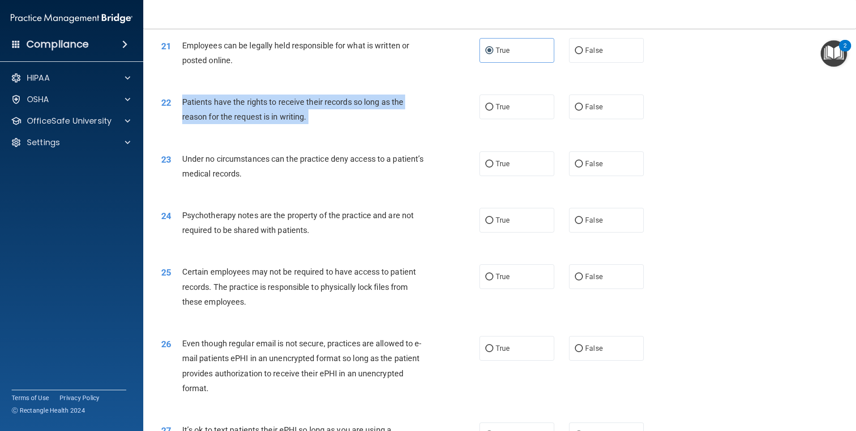
click at [275, 120] on span "Patients have the rights to receive their records so long as the reason for the…" at bounding box center [292, 109] width 221 height 24
click at [486, 111] on input "True" at bounding box center [489, 107] width 8 height 7
radio input "true"
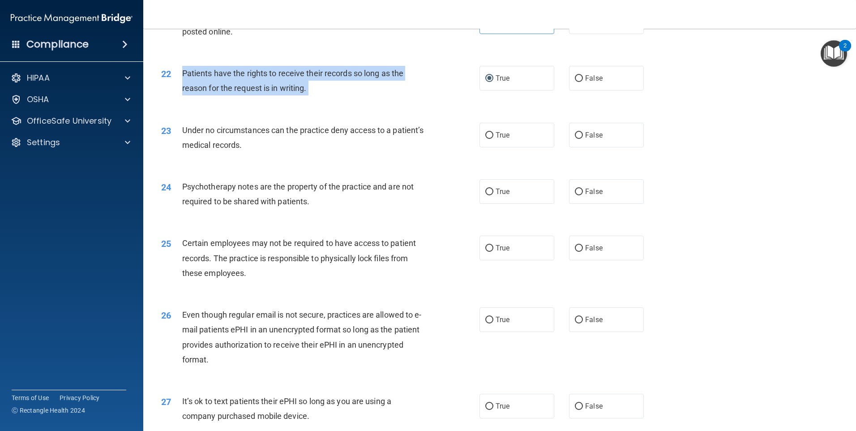
scroll to position [1522, 0]
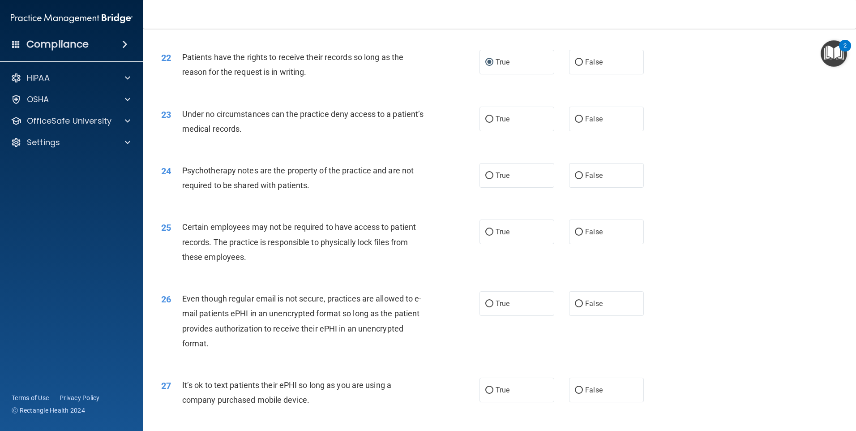
click at [258, 133] on div "Under no circumstances can the practice deny access to a patient’s medical reco…" at bounding box center [306, 122] width 249 height 30
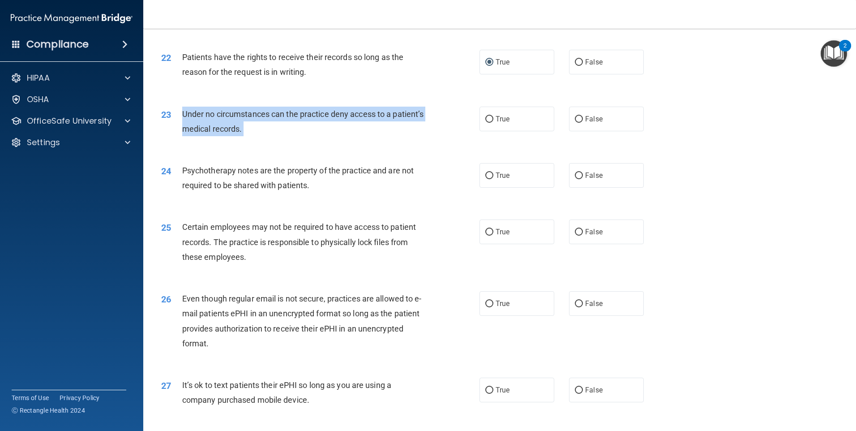
click at [258, 133] on span "Under no circumstances can the practice deny access to a patient’s medical reco…" at bounding box center [303, 121] width 242 height 24
drag, startPoint x: 258, startPoint y: 133, endPoint x: 291, endPoint y: 139, distance: 32.8
click at [291, 136] on div "Under no circumstances can the practice deny access to a patient’s medical reco…" at bounding box center [306, 122] width 249 height 30
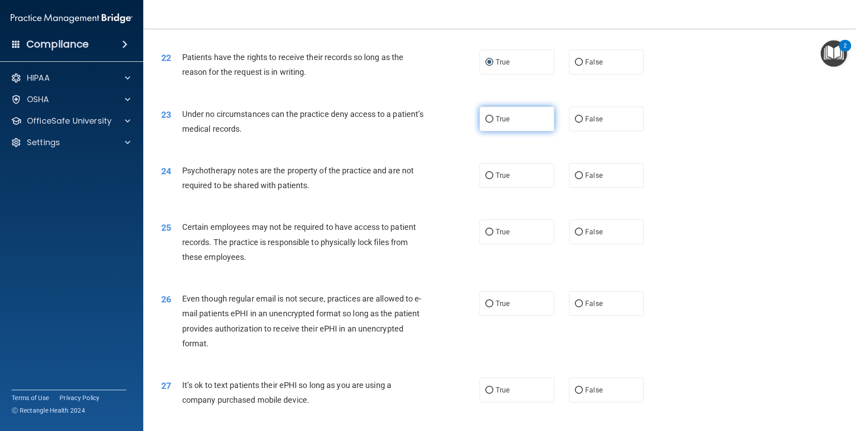
click at [485, 123] on input "True" at bounding box center [489, 119] width 8 height 7
radio input "true"
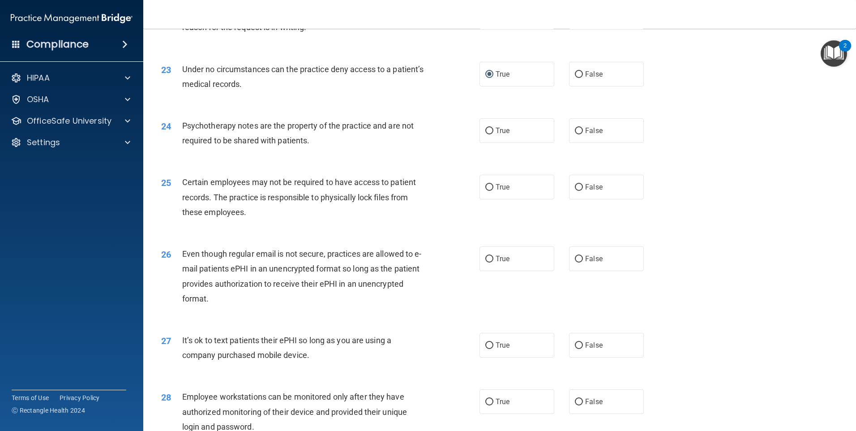
scroll to position [1612, 0]
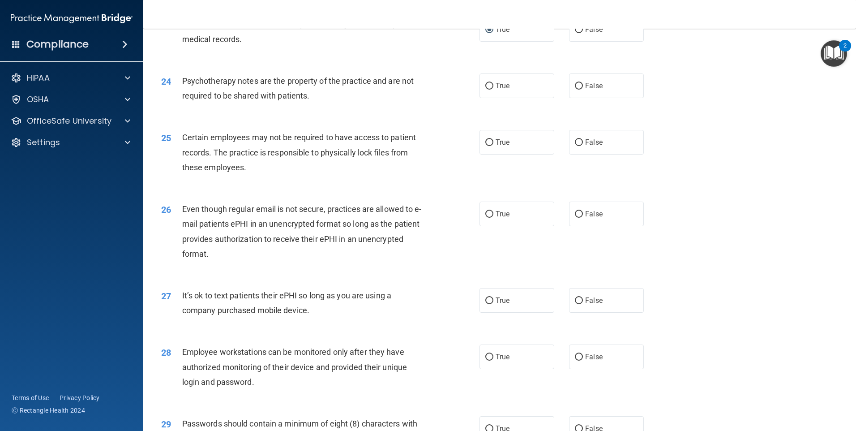
click at [284, 97] on span "Psychotherapy notes are the property of the practice and are not required to be…" at bounding box center [297, 88] width 231 height 24
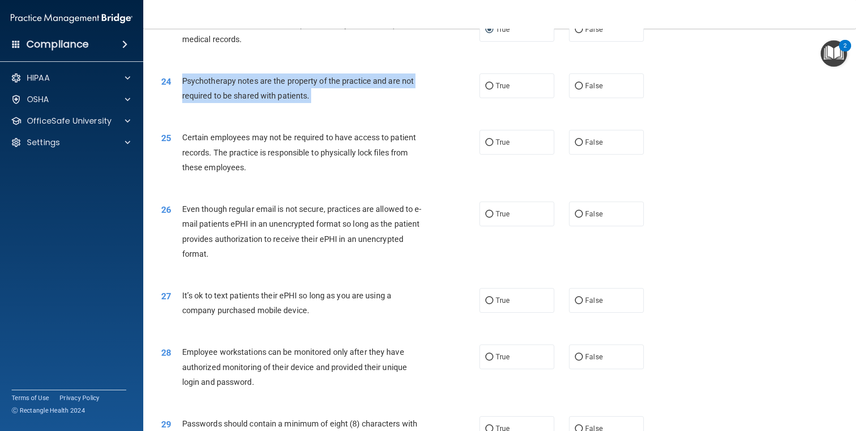
click at [284, 97] on span "Psychotherapy notes are the property of the practice and are not required to be…" at bounding box center [297, 88] width 231 height 24
click at [489, 90] on input "True" at bounding box center [489, 86] width 8 height 7
radio input "true"
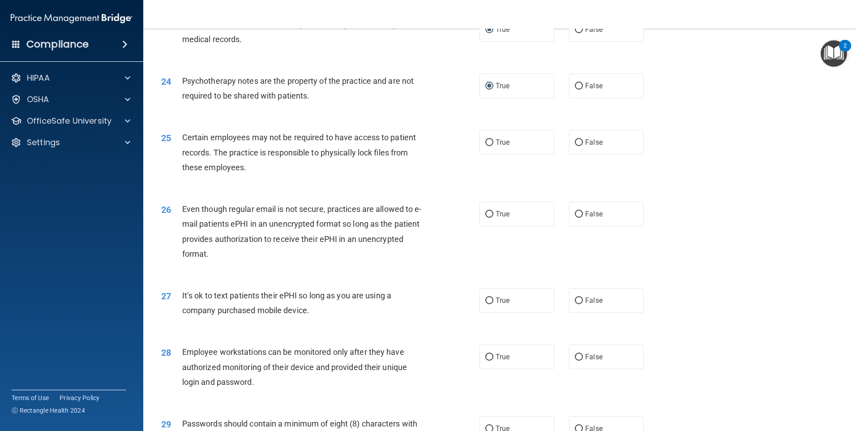
click at [320, 158] on div "Certain employees may not be required to have access to patient records. The pr…" at bounding box center [306, 152] width 249 height 45
click at [485, 146] on input "True" at bounding box center [489, 142] width 8 height 7
radio input "true"
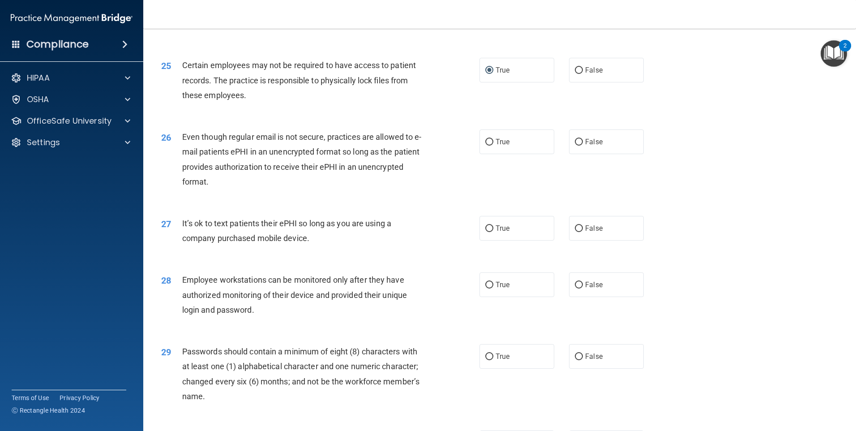
scroll to position [1701, 0]
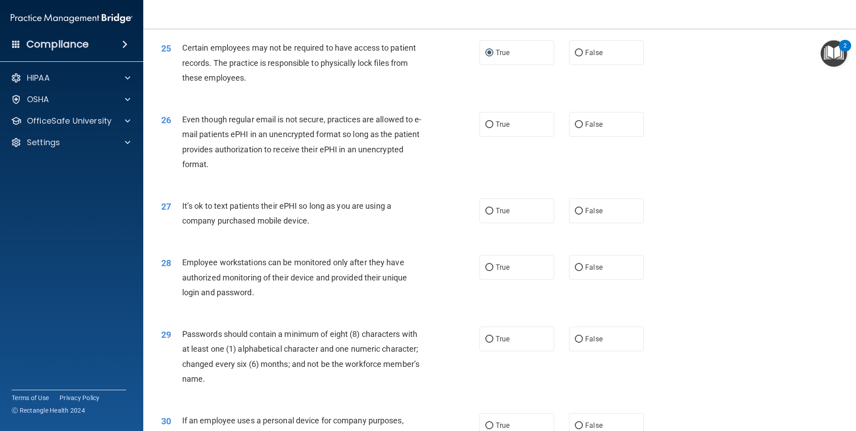
click at [322, 155] on div "Even though regular email is not secure, practices are allowed to e-mail patien…" at bounding box center [306, 142] width 249 height 60
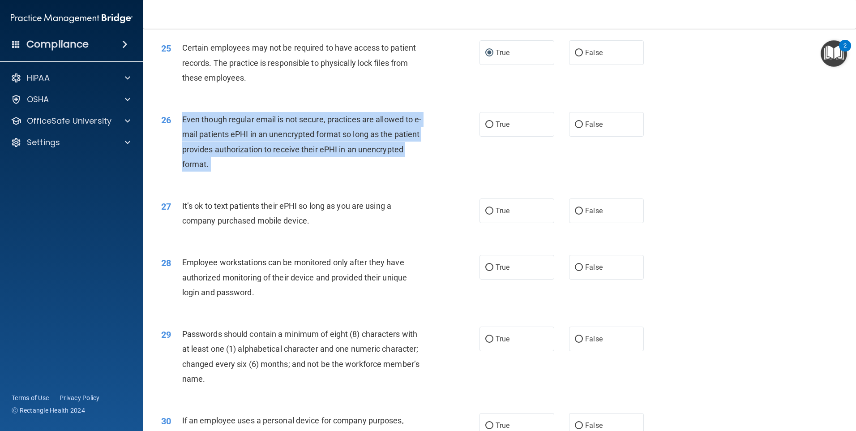
click at [322, 155] on div "Even though regular email is not secure, practices are allowed to e-mail patien…" at bounding box center [306, 142] width 249 height 60
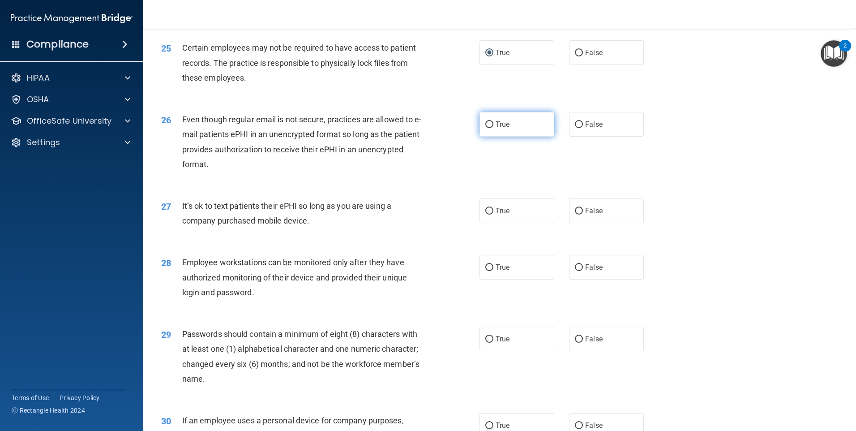
click at [483, 137] on label "True" at bounding box center [516, 124] width 75 height 25
click at [485, 128] on input "True" at bounding box center [489, 124] width 8 height 7
radio input "true"
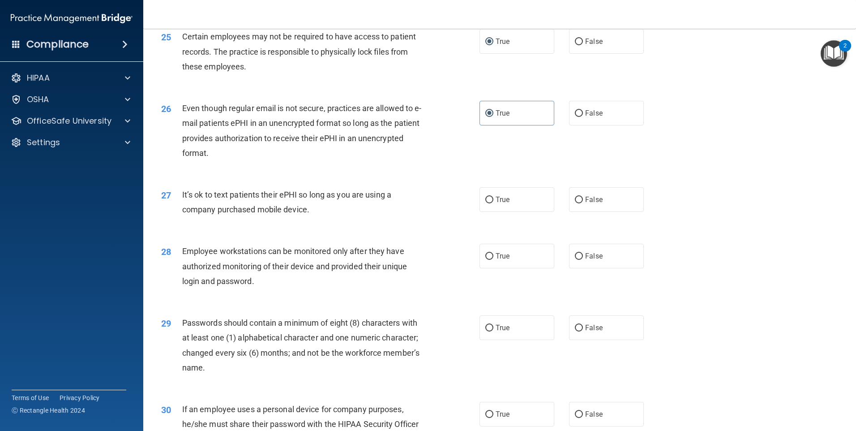
scroll to position [1746, 0]
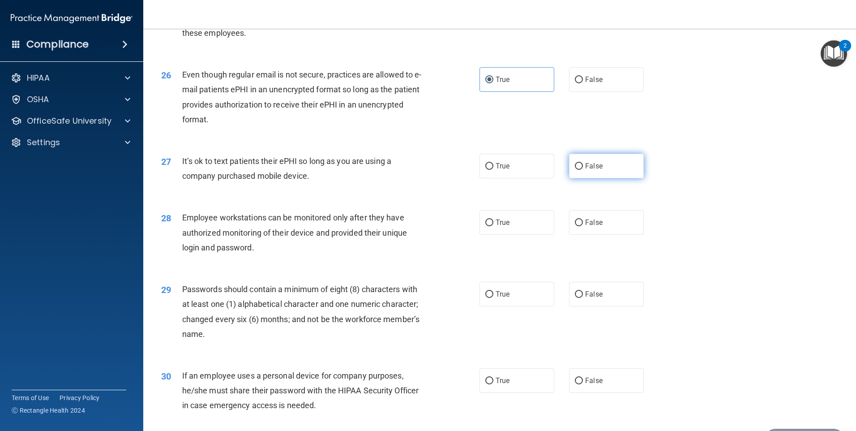
click at [575, 170] on input "False" at bounding box center [579, 166] width 8 height 7
radio input "true"
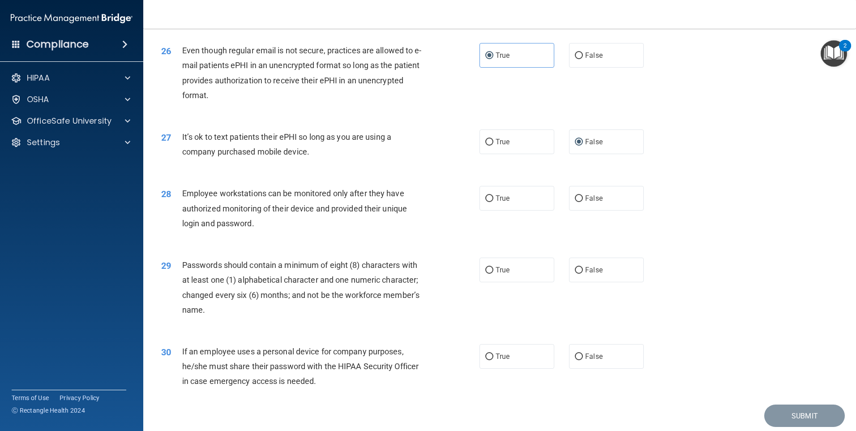
scroll to position [1817, 0]
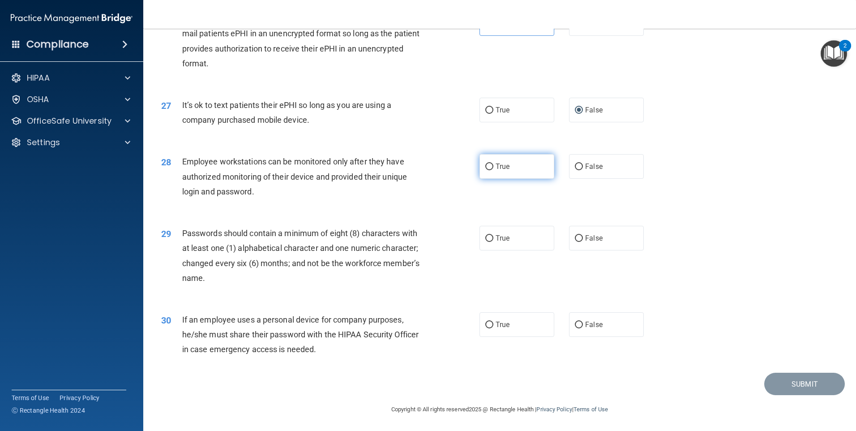
click at [487, 165] on input "True" at bounding box center [489, 166] width 8 height 7
radio input "true"
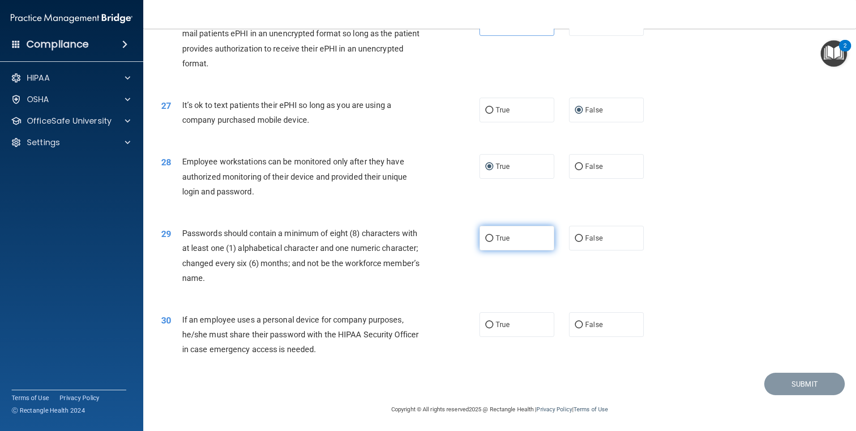
click at [485, 237] on input "True" at bounding box center [489, 238] width 8 height 7
radio input "true"
click at [325, 331] on span "If an employee uses a personal device for company purposes, he/she must share t…" at bounding box center [300, 334] width 236 height 39
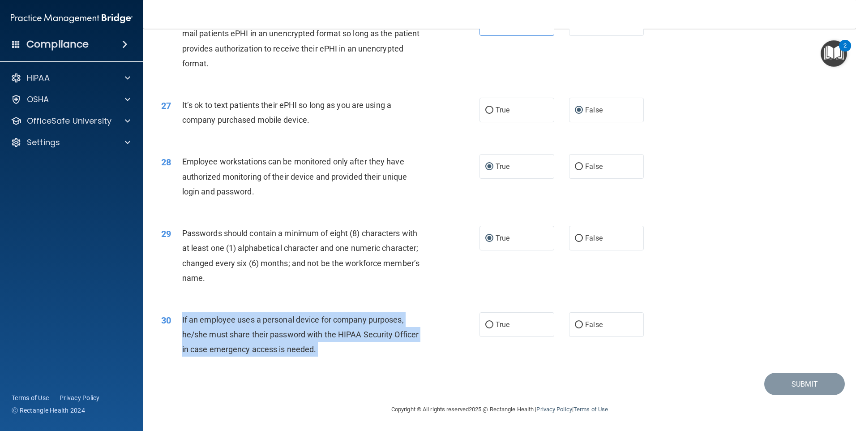
click at [325, 331] on span "If an employee uses a personal device for company purposes, he/she must share t…" at bounding box center [300, 334] width 236 height 39
drag, startPoint x: 325, startPoint y: 331, endPoint x: 312, endPoint y: 328, distance: 12.9
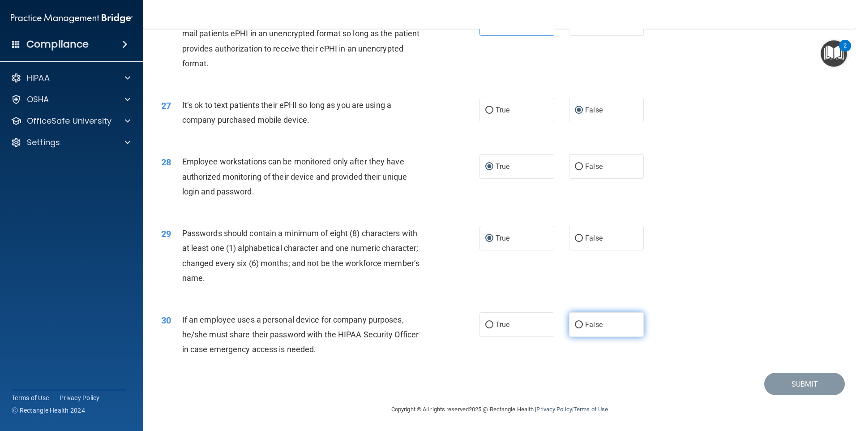
click at [579, 324] on label "False" at bounding box center [606, 324] width 75 height 25
click at [579, 324] on input "False" at bounding box center [579, 324] width 8 height 7
radio input "true"
click at [778, 380] on button "Submit" at bounding box center [804, 383] width 81 height 23
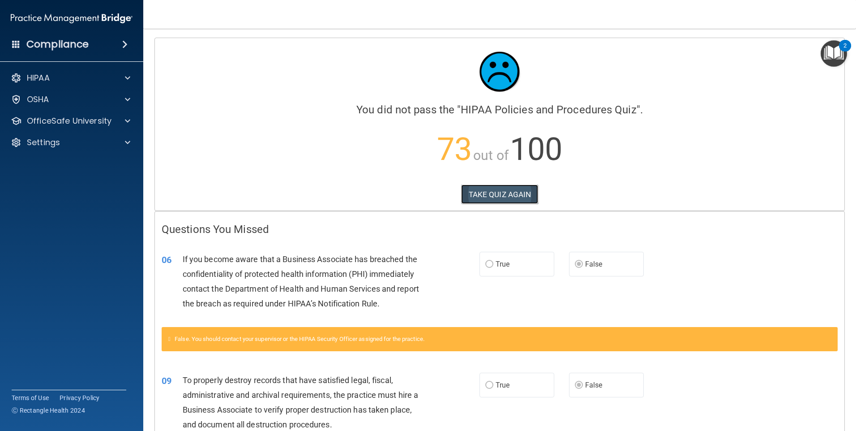
click at [500, 190] on button "TAKE QUIZ AGAIN" at bounding box center [499, 194] width 77 height 20
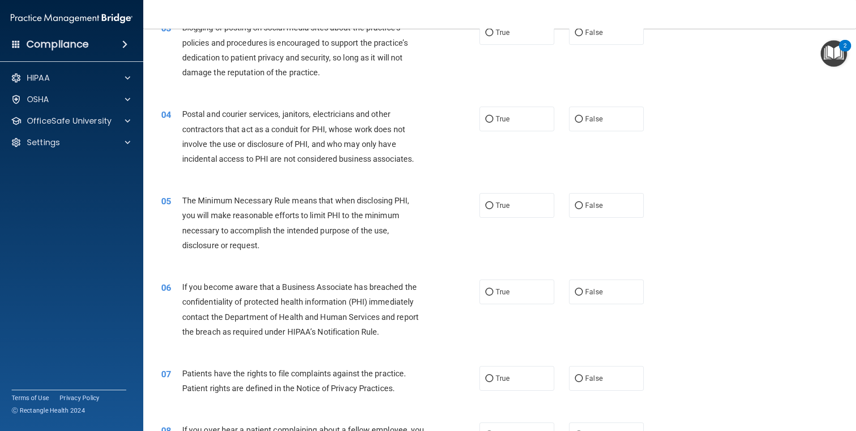
scroll to position [269, 0]
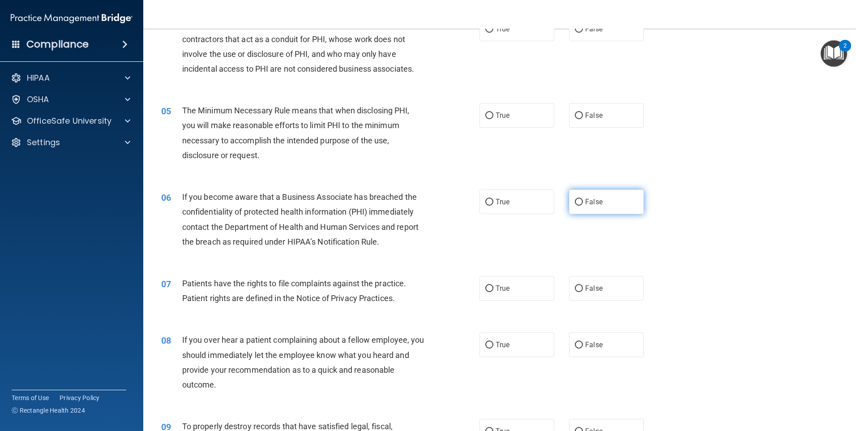
drag, startPoint x: 576, startPoint y: 201, endPoint x: 578, endPoint y: 207, distance: 6.5
click at [576, 202] on input "False" at bounding box center [579, 202] width 8 height 7
radio input "true"
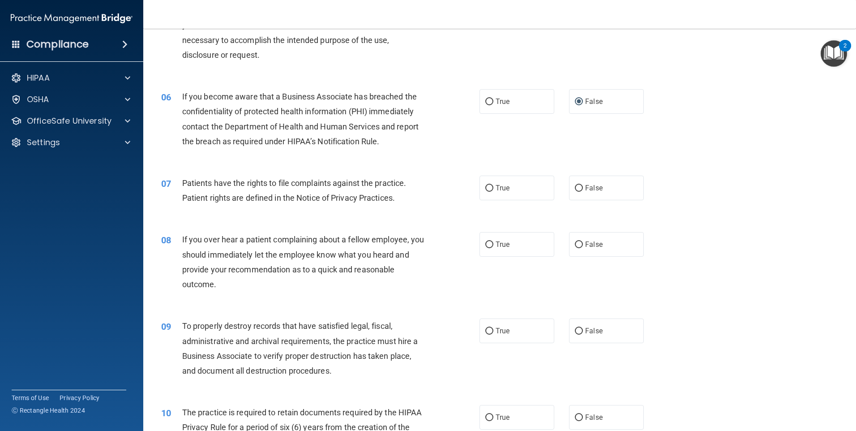
scroll to position [448, 0]
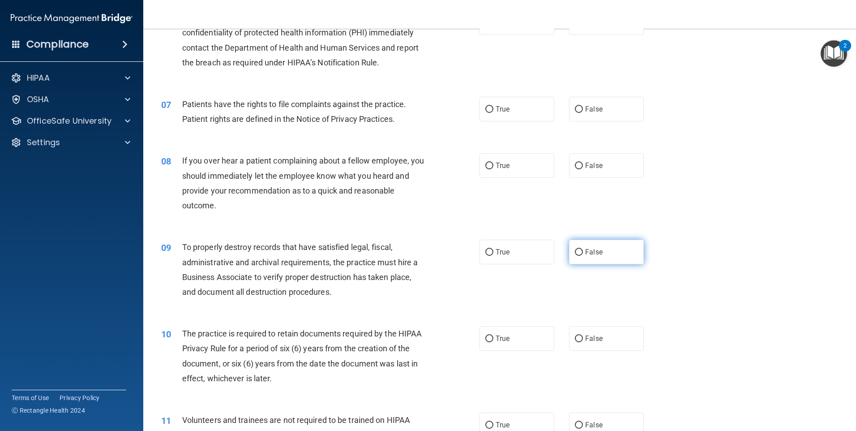
click at [577, 250] on input "False" at bounding box center [579, 252] width 8 height 7
radio input "true"
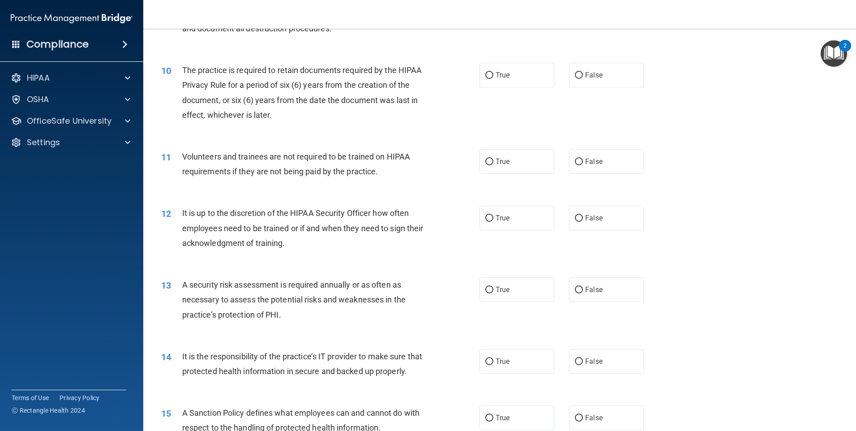
scroll to position [716, 0]
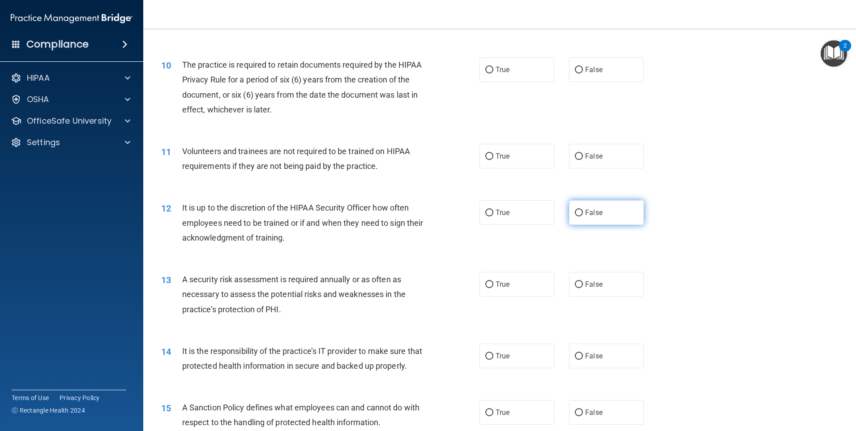
click at [575, 214] on input "False" at bounding box center [579, 213] width 8 height 7
radio input "true"
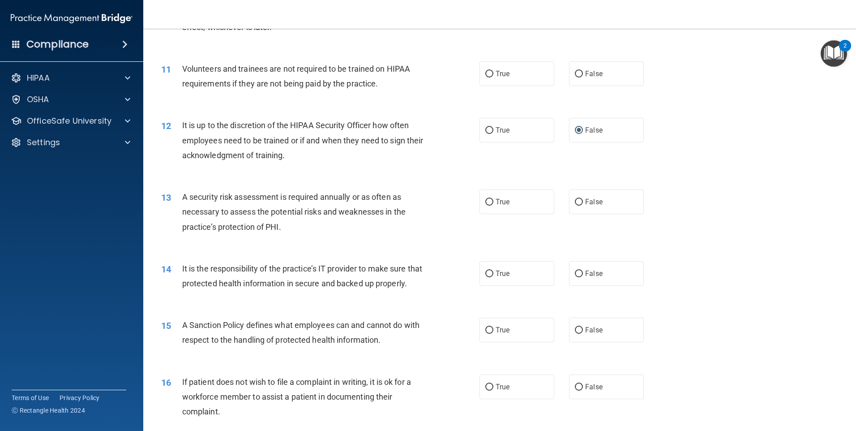
scroll to position [806, 0]
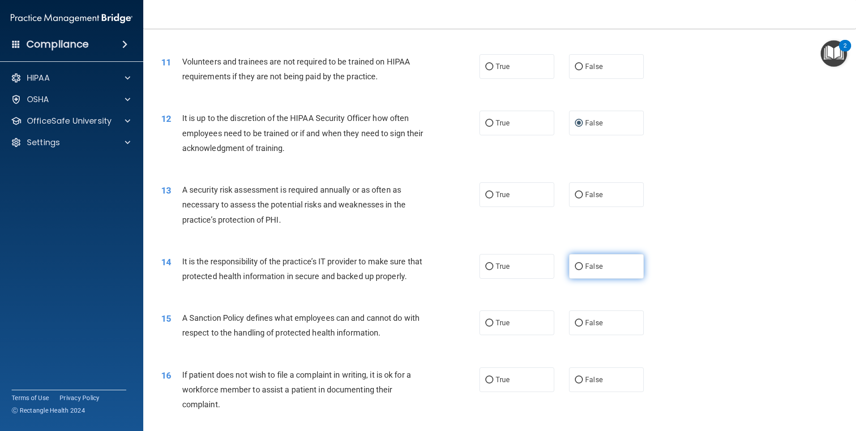
click at [576, 267] on input "False" at bounding box center [579, 266] width 8 height 7
radio input "true"
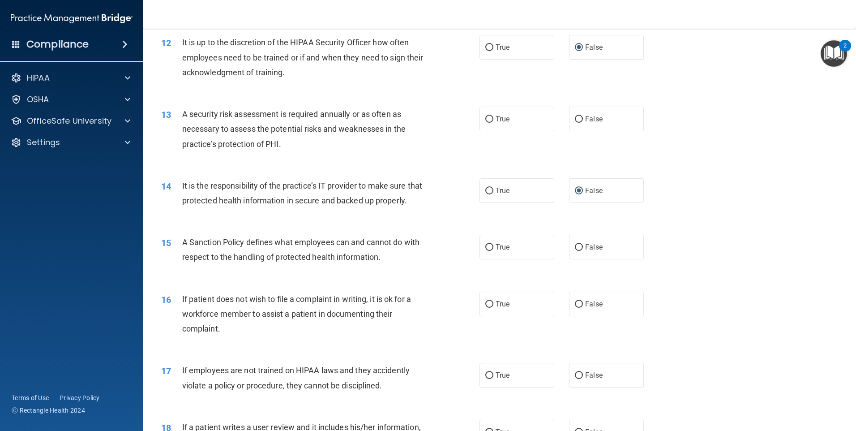
scroll to position [895, 0]
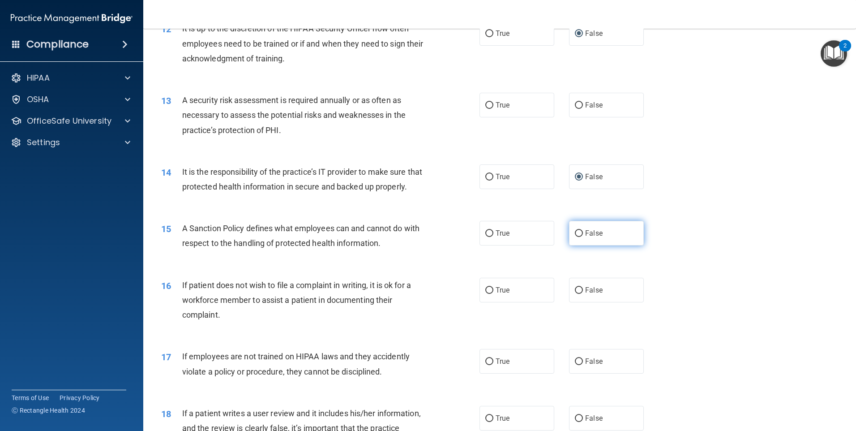
click at [578, 237] on input "False" at bounding box center [579, 233] width 8 height 7
radio input "true"
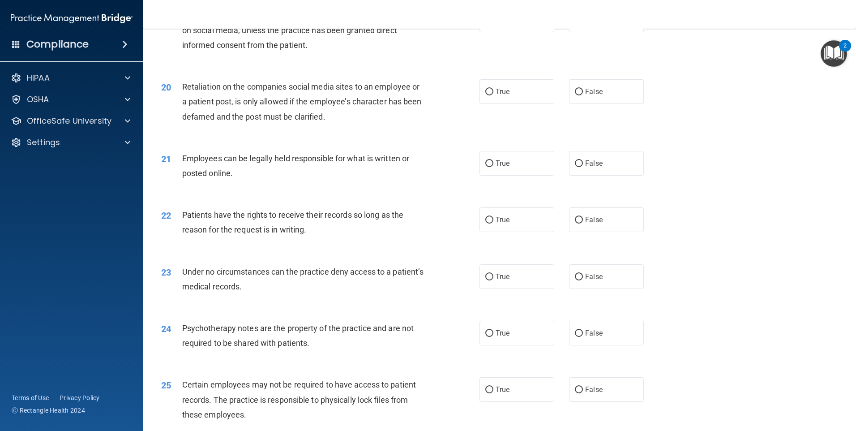
scroll to position [1388, 0]
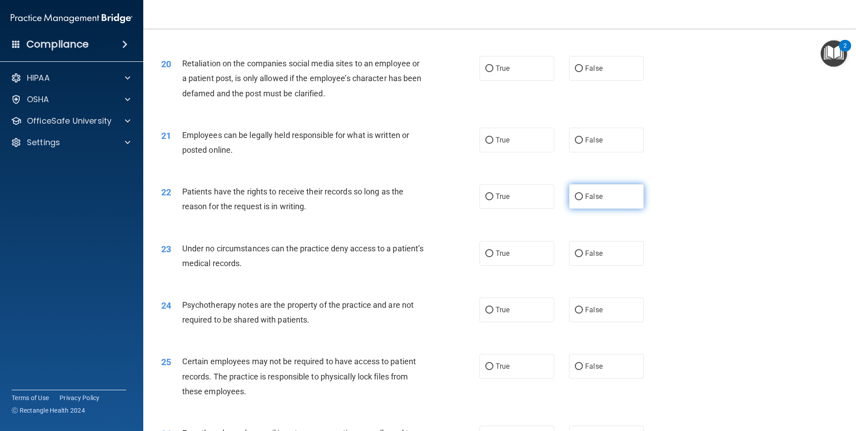
click at [575, 200] on input "False" at bounding box center [579, 196] width 8 height 7
radio input "true"
click at [576, 257] on input "False" at bounding box center [579, 253] width 8 height 7
radio input "true"
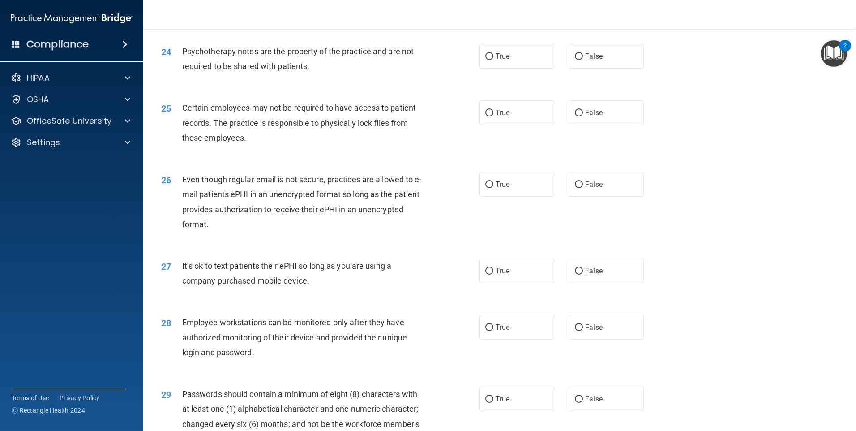
scroll to position [1656, 0]
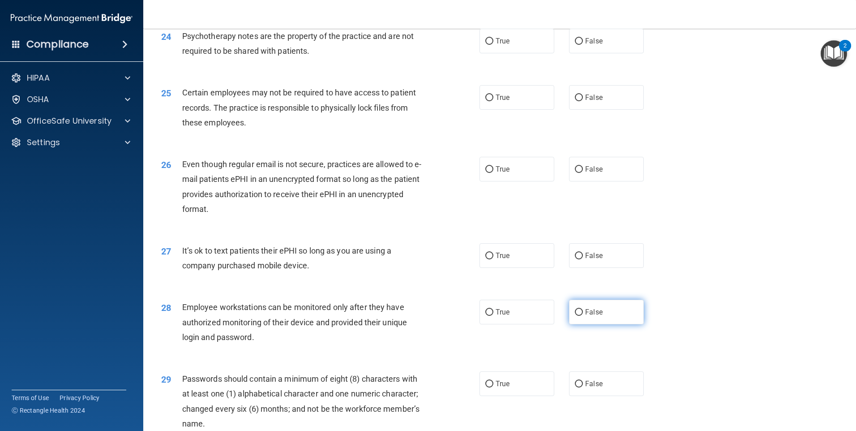
click at [578, 316] on input "False" at bounding box center [579, 312] width 8 height 7
radio input "true"
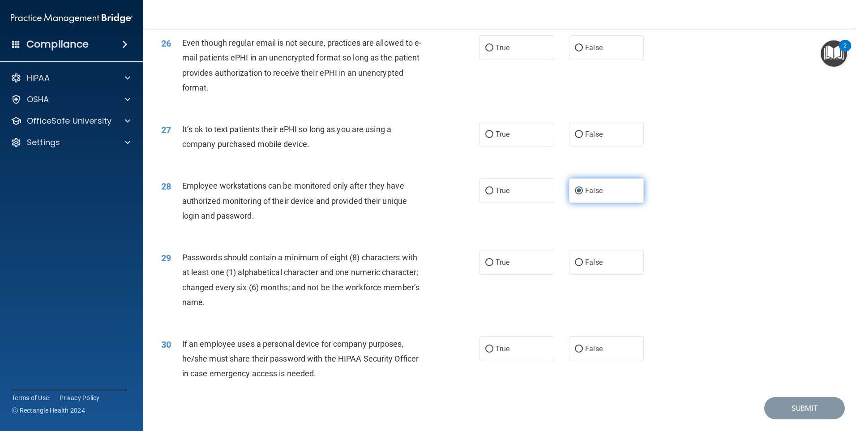
scroll to position [1791, 0]
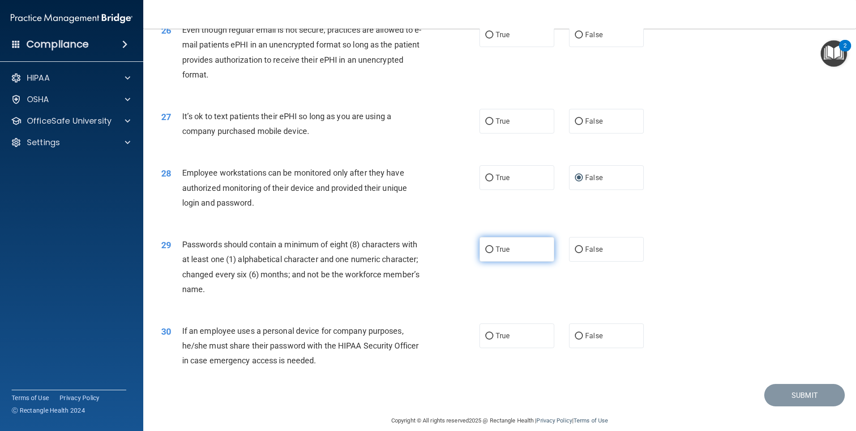
click at [487, 253] on input "True" at bounding box center [489, 249] width 8 height 7
radio input "true"
click at [575, 339] on input "False" at bounding box center [579, 336] width 8 height 7
radio input "true"
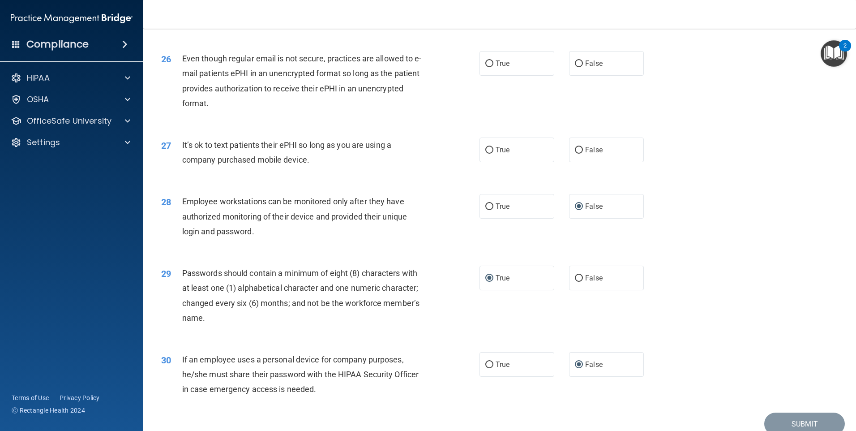
scroll to position [1746, 0]
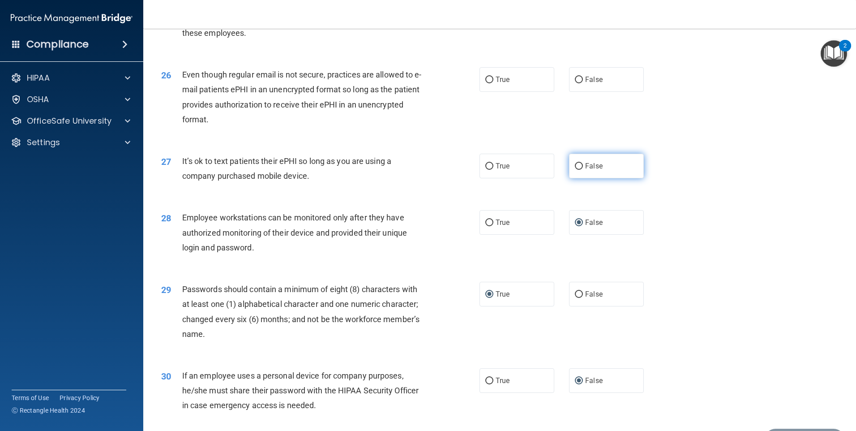
click at [575, 170] on input "False" at bounding box center [579, 166] width 8 height 7
radio input "true"
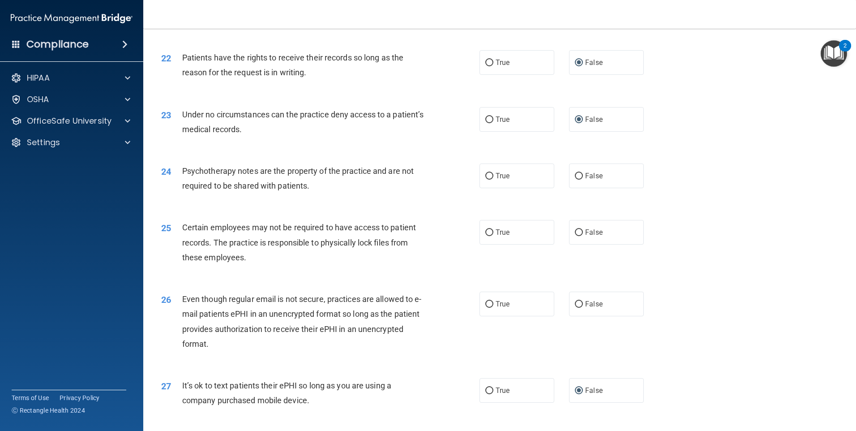
scroll to position [1298, 0]
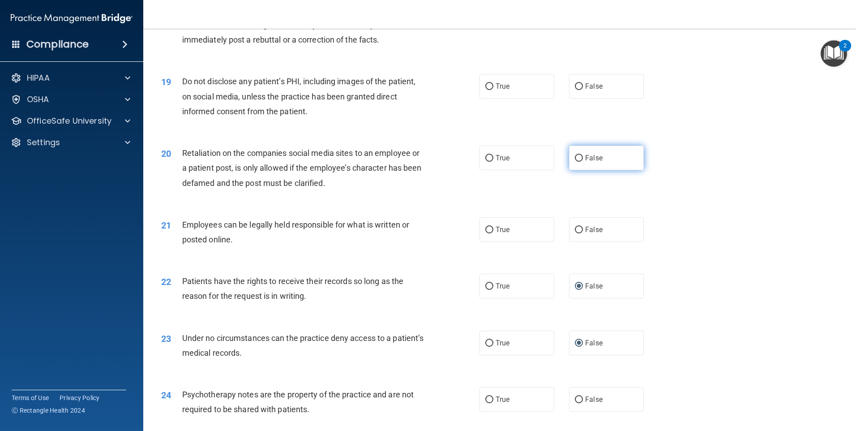
click at [577, 162] on input "False" at bounding box center [579, 158] width 8 height 7
radio input "true"
click at [488, 233] on input "True" at bounding box center [489, 230] width 8 height 7
radio input "true"
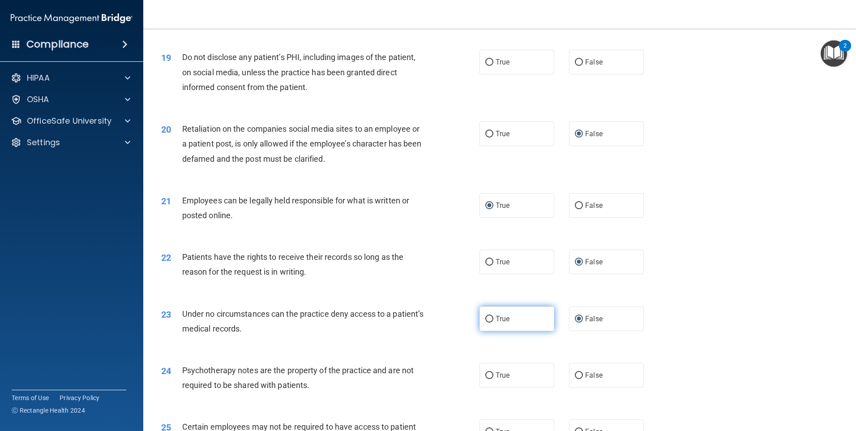
scroll to position [1343, 0]
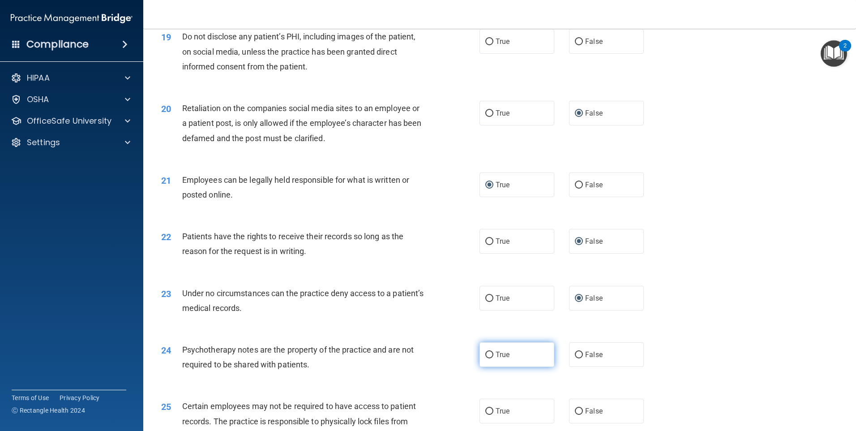
click at [486, 358] on input "True" at bounding box center [489, 354] width 8 height 7
radio input "true"
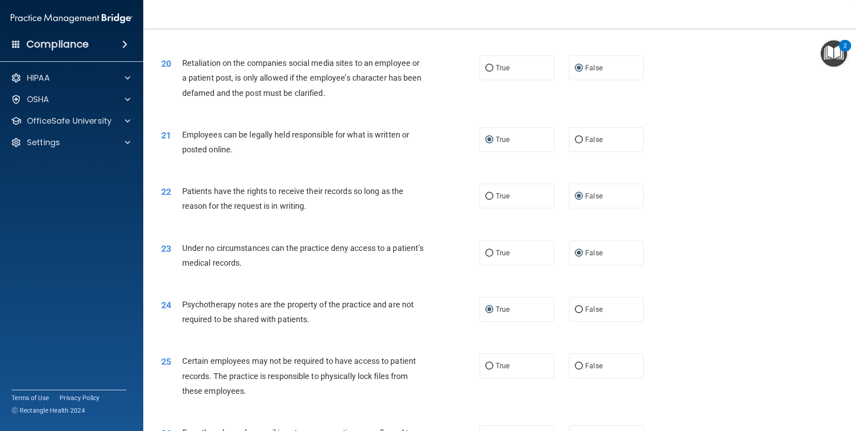
scroll to position [1433, 0]
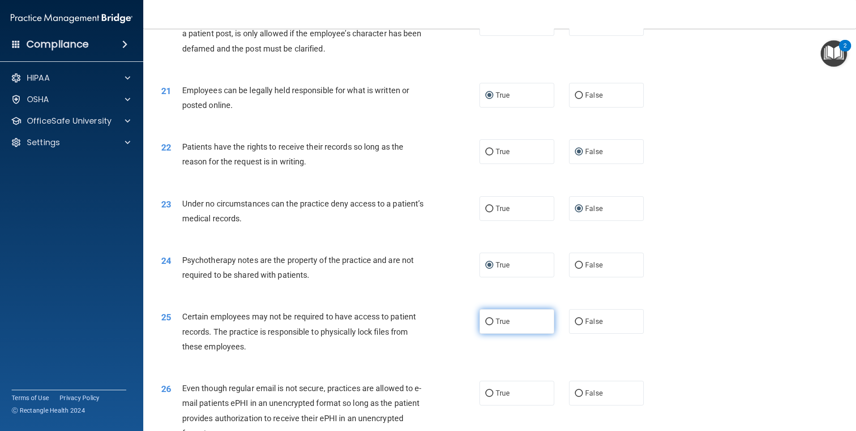
click at [488, 325] on input "True" at bounding box center [489, 321] width 8 height 7
radio input "true"
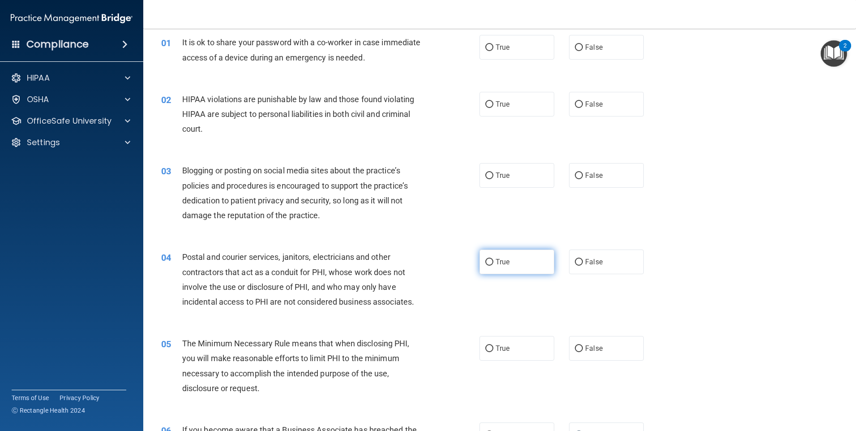
scroll to position [0, 0]
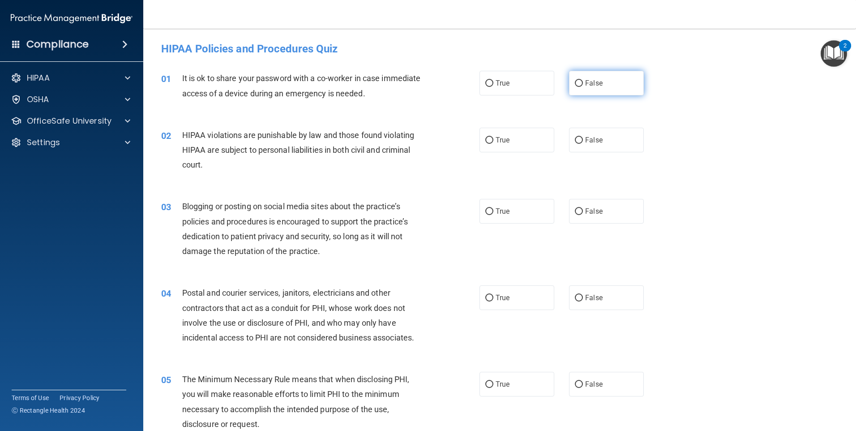
click at [578, 83] on input "False" at bounding box center [579, 83] width 8 height 7
radio input "true"
click at [486, 138] on input "True" at bounding box center [489, 140] width 8 height 7
radio input "true"
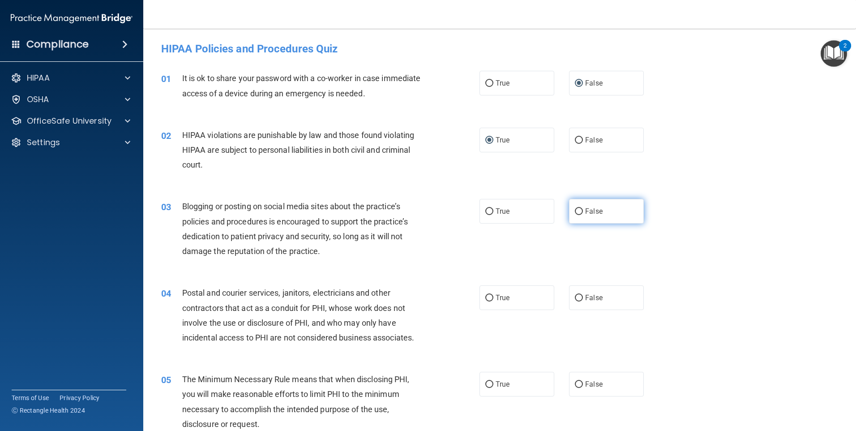
click at [575, 211] on input "False" at bounding box center [579, 211] width 8 height 7
radio input "true"
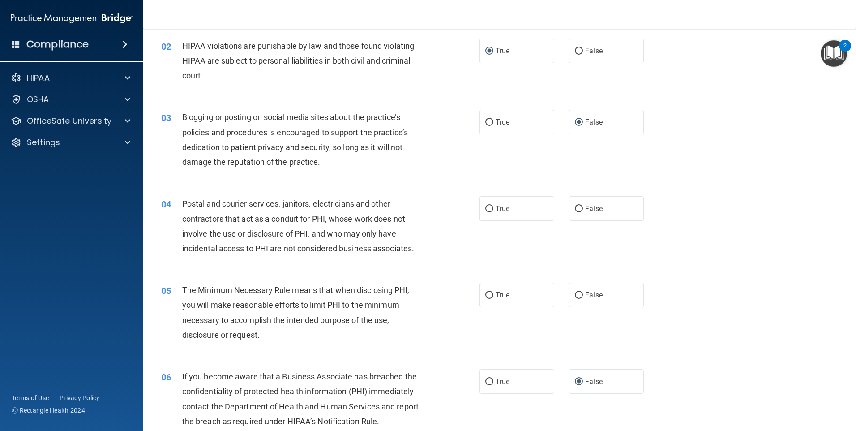
scroll to position [90, 0]
click at [308, 229] on span "Postal and courier services, janitors, electricians and other contractors that …" at bounding box center [298, 225] width 232 height 54
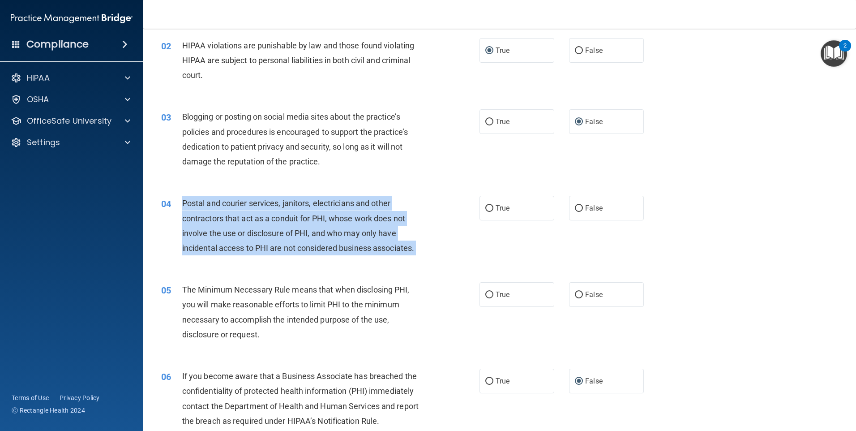
click at [308, 229] on span "Postal and courier services, janitors, electricians and other contractors that …" at bounding box center [298, 225] width 232 height 54
click at [326, 228] on span "Postal and courier services, janitors, electricians and other contractors that …" at bounding box center [298, 225] width 232 height 54
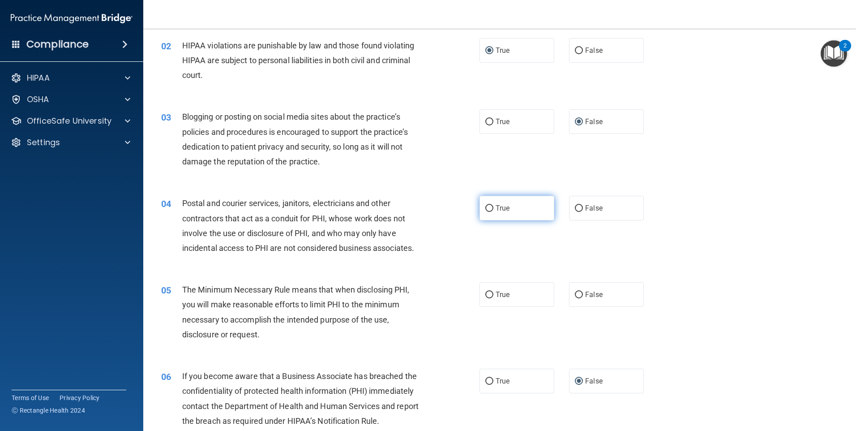
click at [486, 208] on input "True" at bounding box center [489, 208] width 8 height 7
radio input "true"
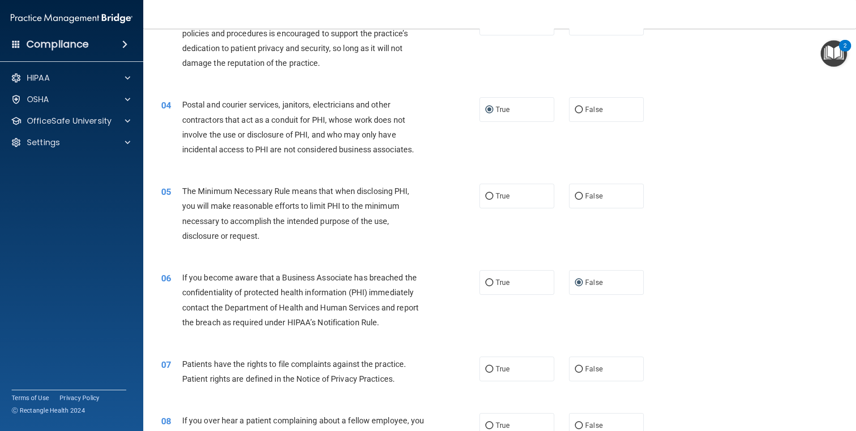
scroll to position [224, 0]
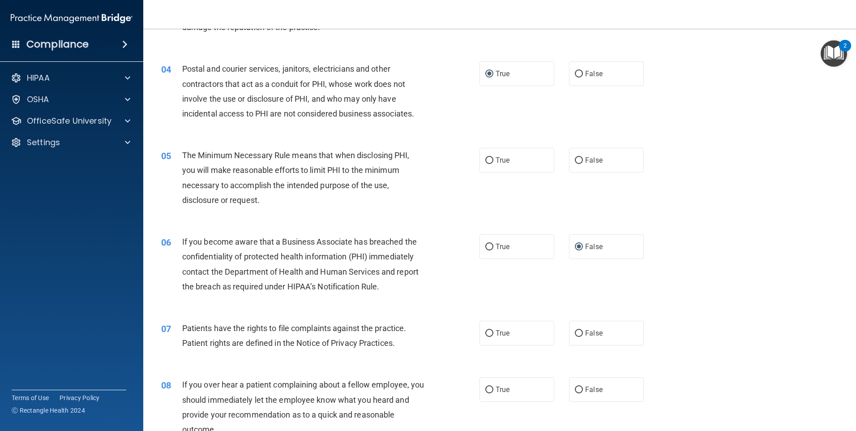
click at [275, 168] on span "The Minimum Necessary Rule means that when disclosing PHI, you will make reason…" at bounding box center [295, 177] width 227 height 54
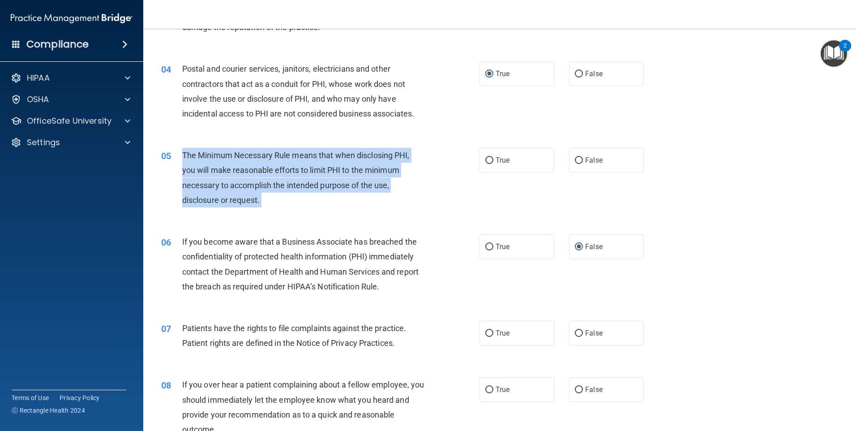
click at [275, 168] on span "The Minimum Necessary Rule means that when disclosing PHI, you will make reason…" at bounding box center [295, 177] width 227 height 54
click at [485, 159] on input "True" at bounding box center [489, 160] width 8 height 7
radio input "true"
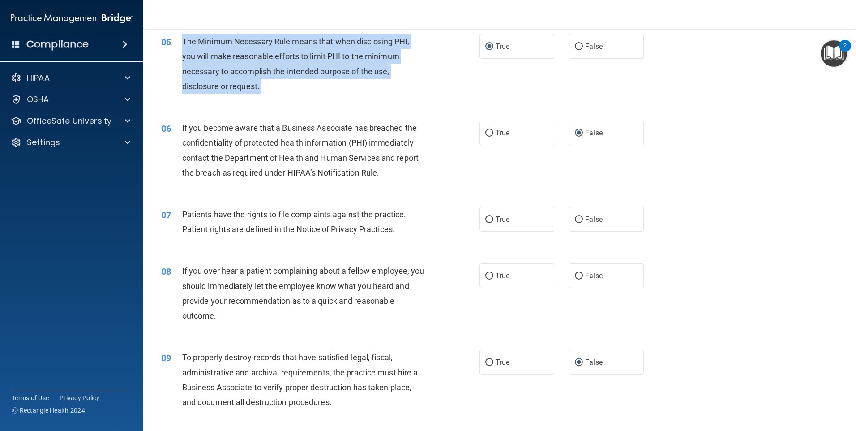
scroll to position [358, 0]
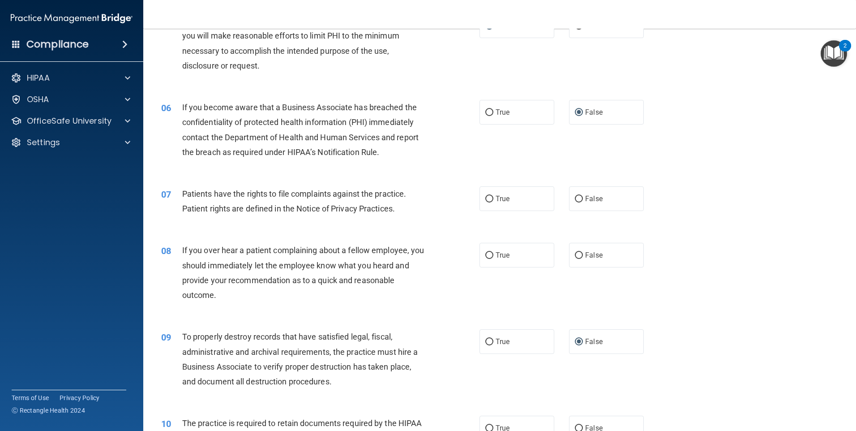
click at [252, 207] on span "Patients have the rights to file complaints against the practice. Patient right…" at bounding box center [294, 201] width 224 height 24
click at [487, 200] on input "True" at bounding box center [489, 199] width 8 height 7
radio input "true"
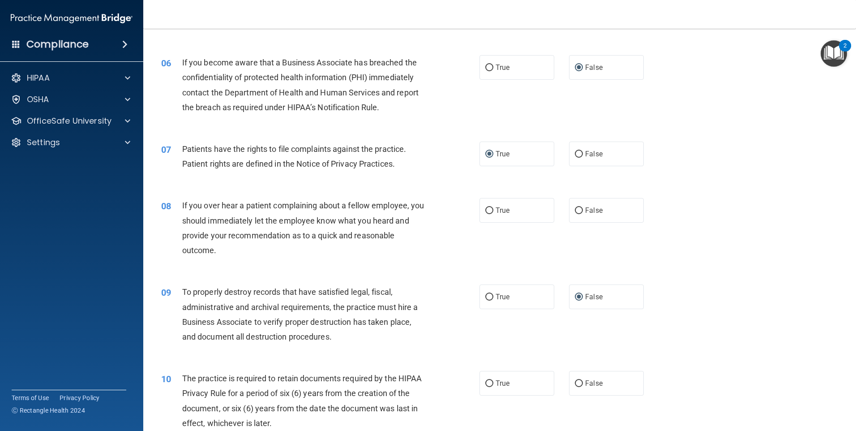
scroll to position [448, 0]
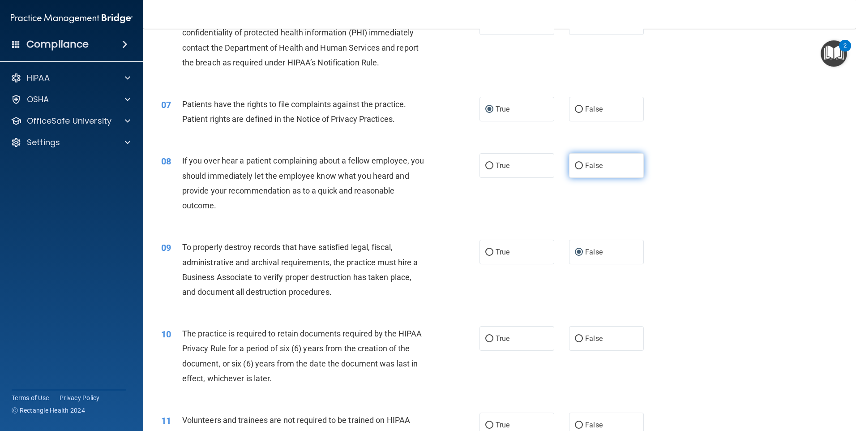
click at [576, 163] on input "False" at bounding box center [579, 166] width 8 height 7
radio input "true"
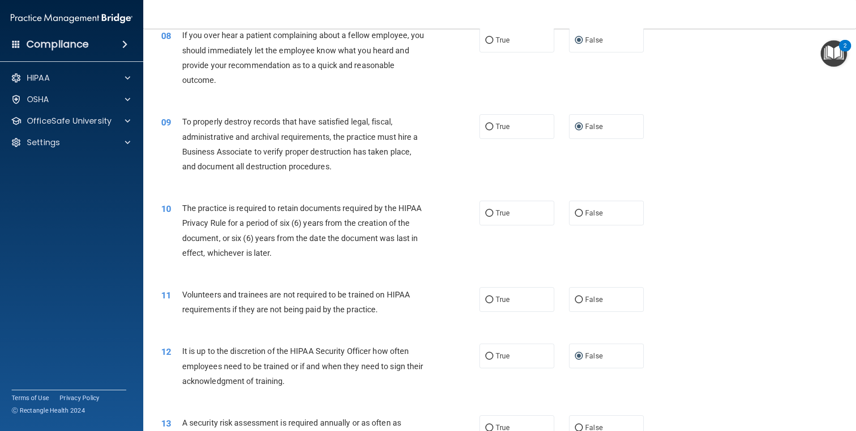
scroll to position [582, 0]
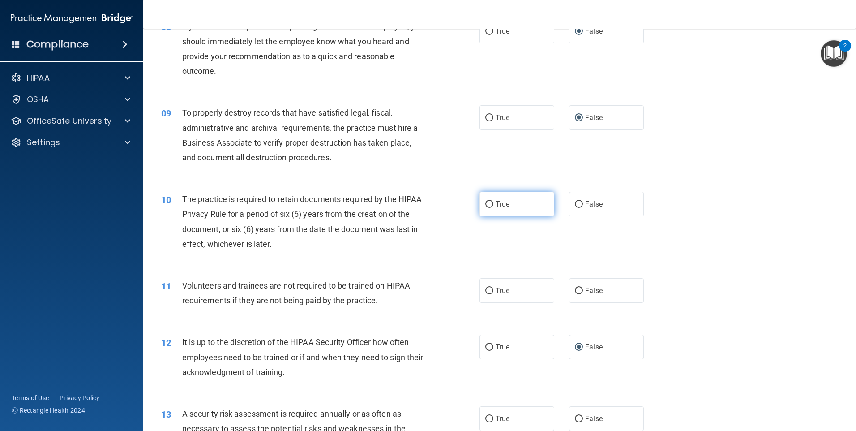
click at [488, 203] on input "True" at bounding box center [489, 204] width 8 height 7
radio input "true"
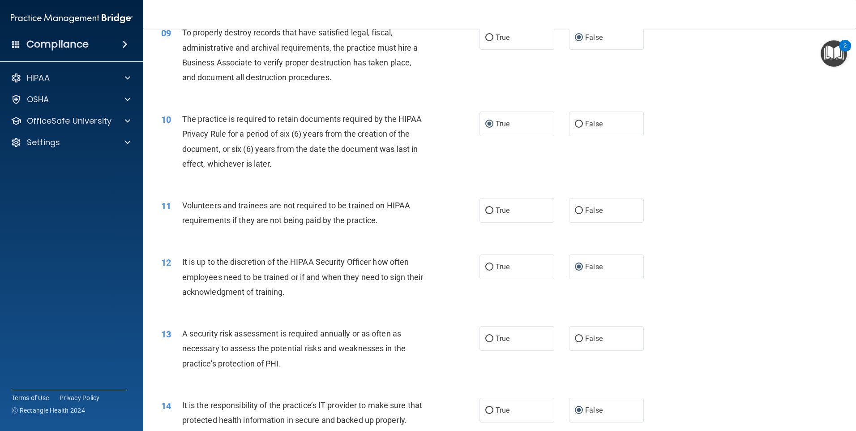
scroll to position [672, 0]
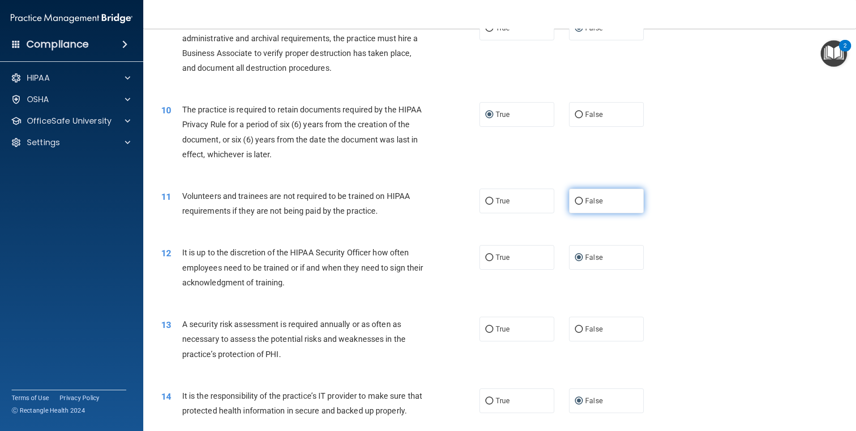
click at [575, 201] on input "False" at bounding box center [579, 201] width 8 height 7
radio input "true"
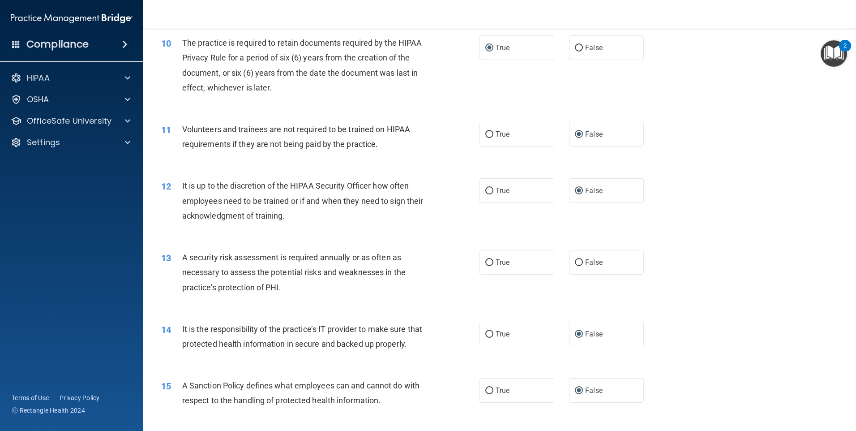
scroll to position [761, 0]
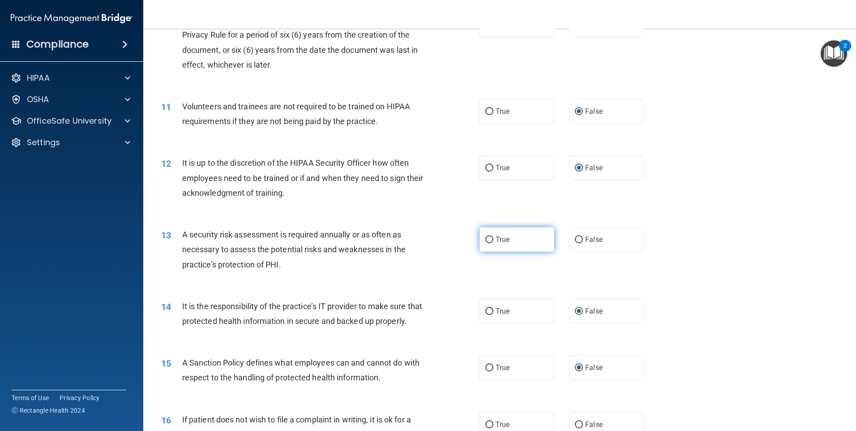
click at [487, 236] on input "True" at bounding box center [489, 239] width 8 height 7
radio input "true"
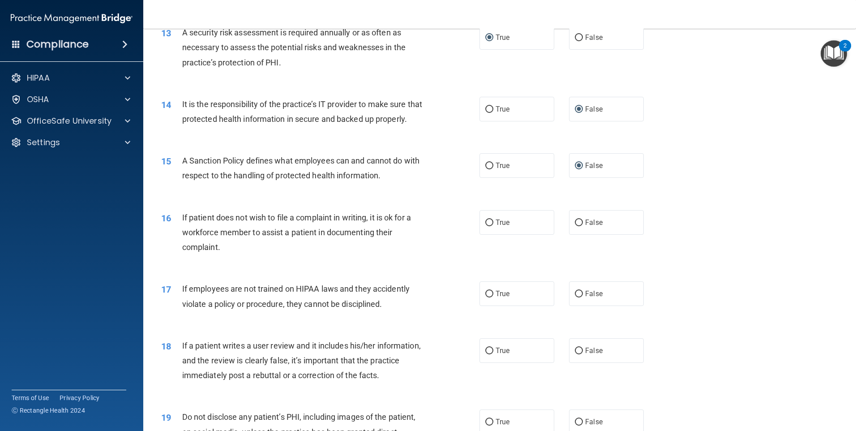
scroll to position [985, 0]
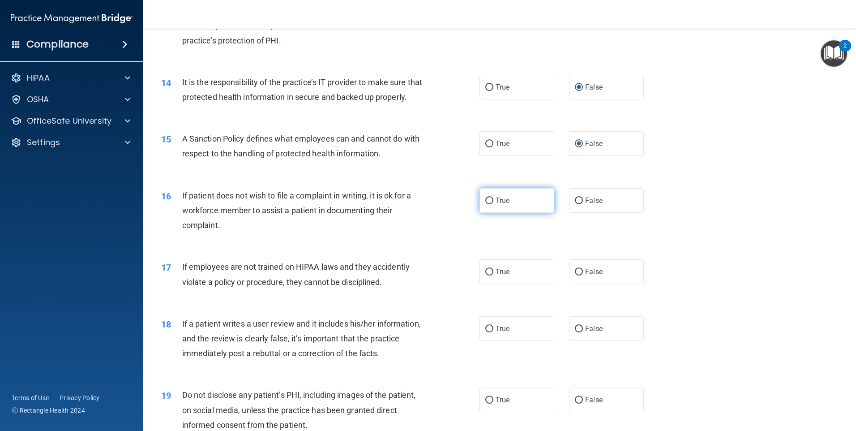
click at [485, 204] on input "True" at bounding box center [489, 200] width 8 height 7
radio input "true"
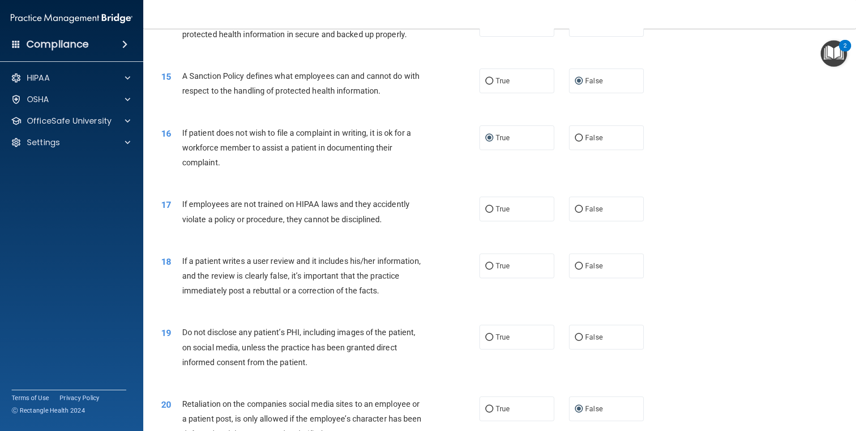
scroll to position [1074, 0]
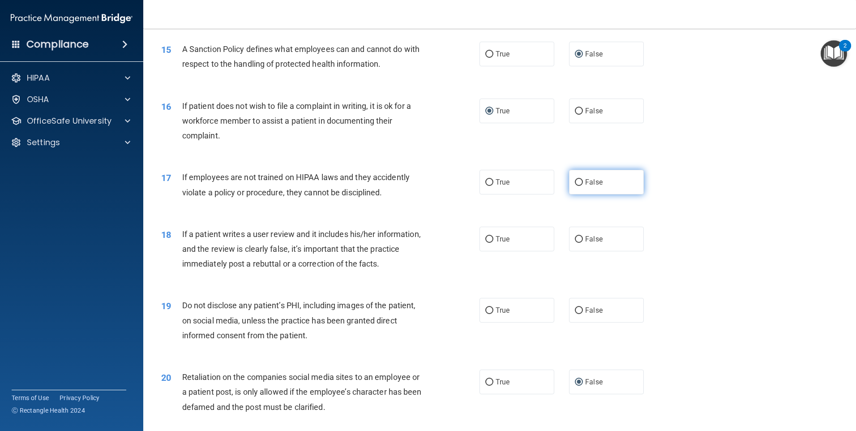
click at [576, 186] on input "False" at bounding box center [579, 182] width 8 height 7
radio input "true"
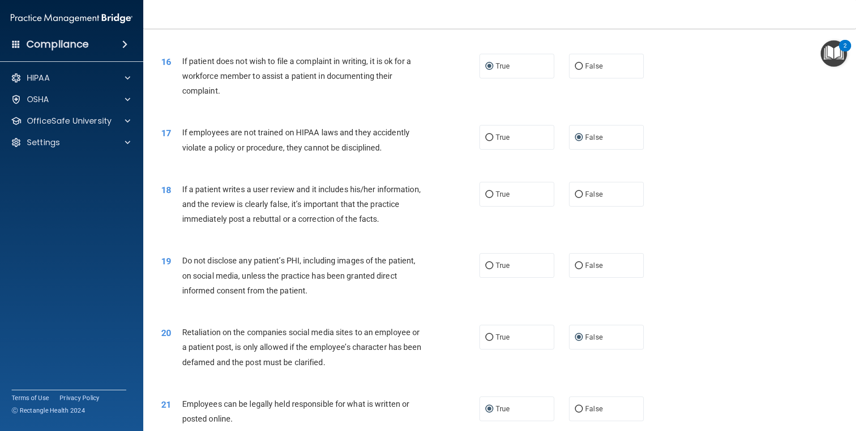
scroll to position [1164, 0]
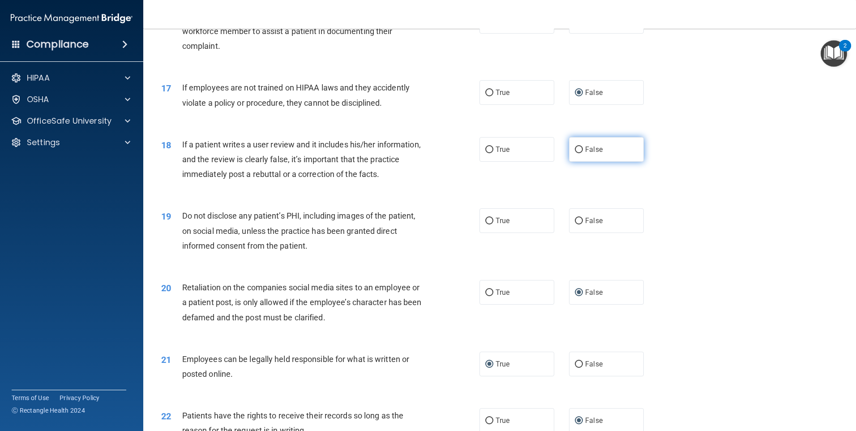
click at [575, 153] on input "False" at bounding box center [579, 149] width 8 height 7
radio input "true"
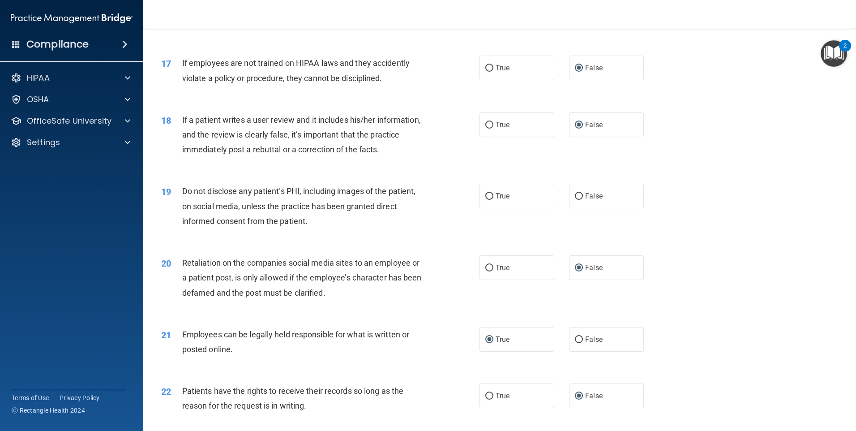
scroll to position [1209, 0]
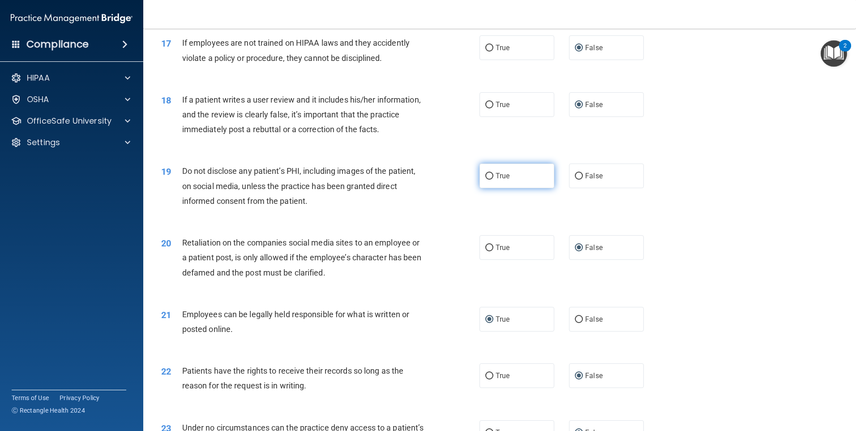
click at [488, 180] on input "True" at bounding box center [489, 176] width 8 height 7
radio input "true"
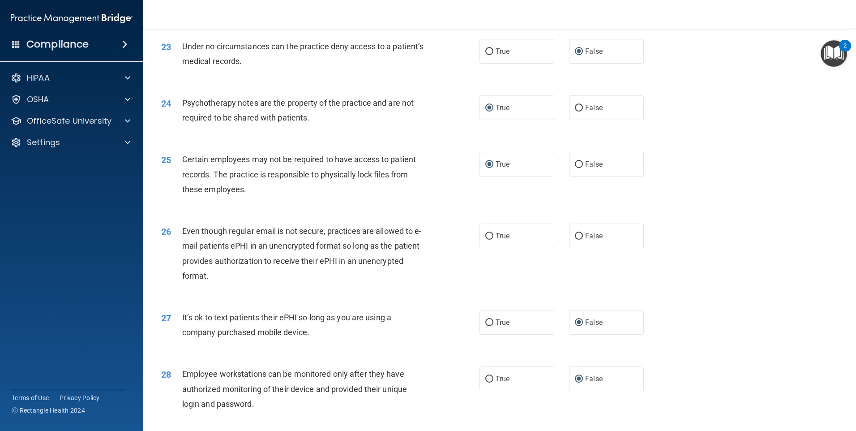
scroll to position [1612, 0]
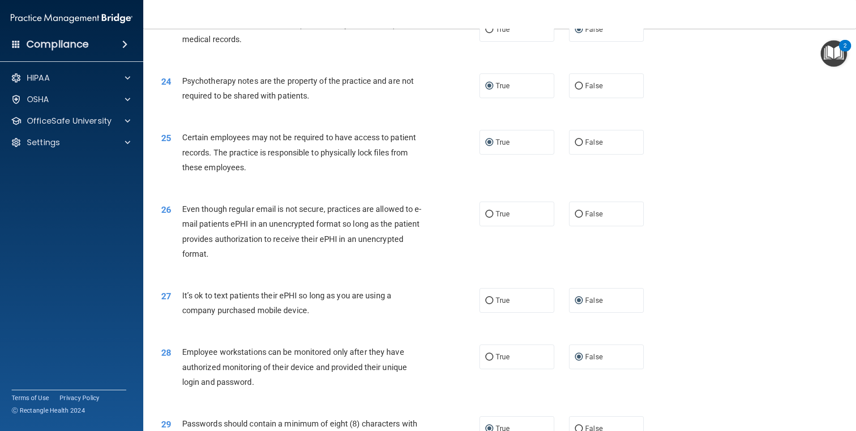
click at [305, 234] on span "Even though regular email is not secure, practices are allowed to e-mail patien…" at bounding box center [302, 231] width 240 height 54
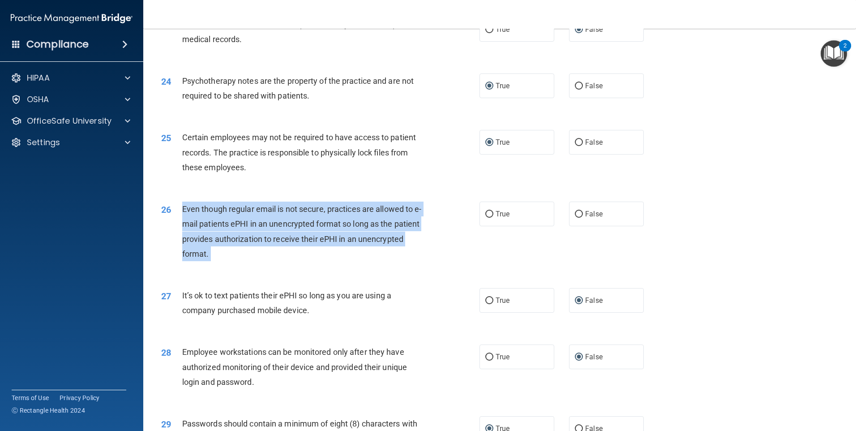
click at [305, 234] on span "Even though regular email is not secure, practices are allowed to e-mail patien…" at bounding box center [302, 231] width 240 height 54
click at [488, 218] on input "True" at bounding box center [489, 214] width 8 height 7
radio input "true"
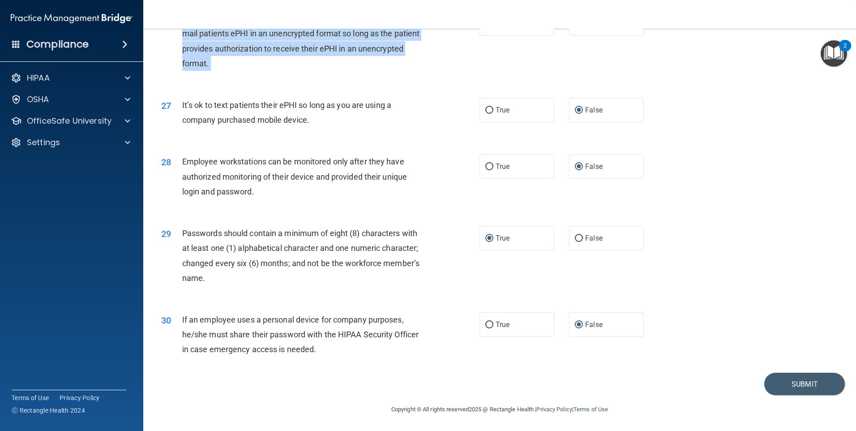
scroll to position [1817, 0]
click at [765, 381] on button "Submit" at bounding box center [804, 383] width 81 height 23
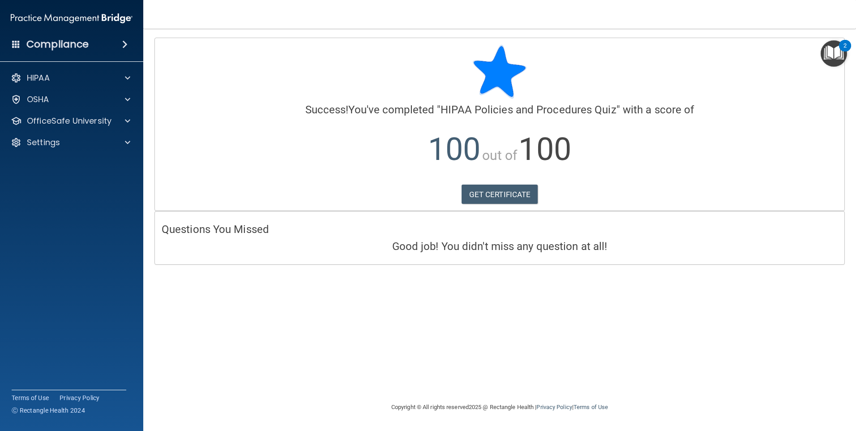
click at [831, 54] on img "Open Resource Center, 2 new notifications" at bounding box center [834, 53] width 26 height 26
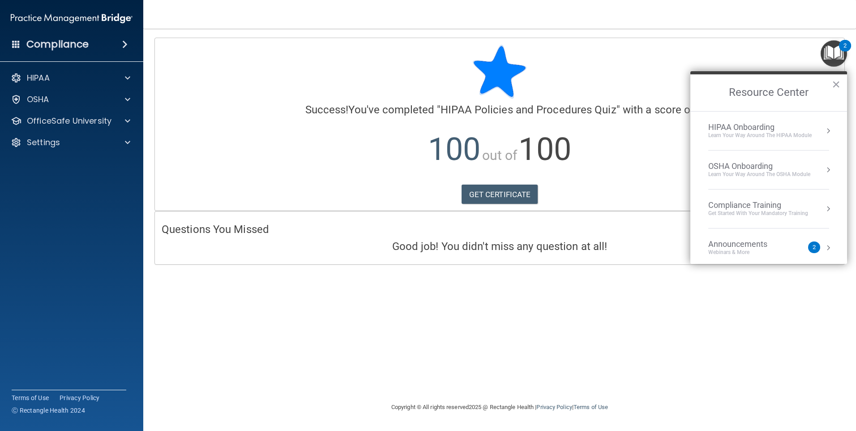
click at [752, 209] on div "Compliance Training" at bounding box center [758, 205] width 100 height 10
click at [732, 125] on div "HIPAA Training for Members" at bounding box center [747, 126] width 100 height 8
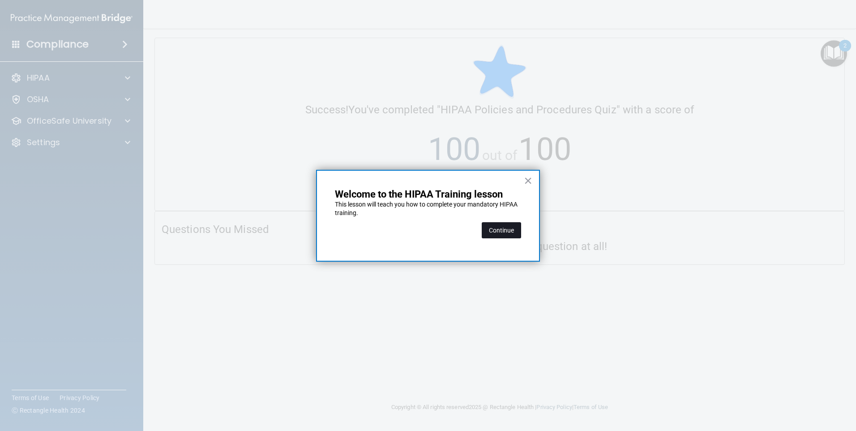
click at [509, 228] on button "Continue" at bounding box center [501, 230] width 39 height 16
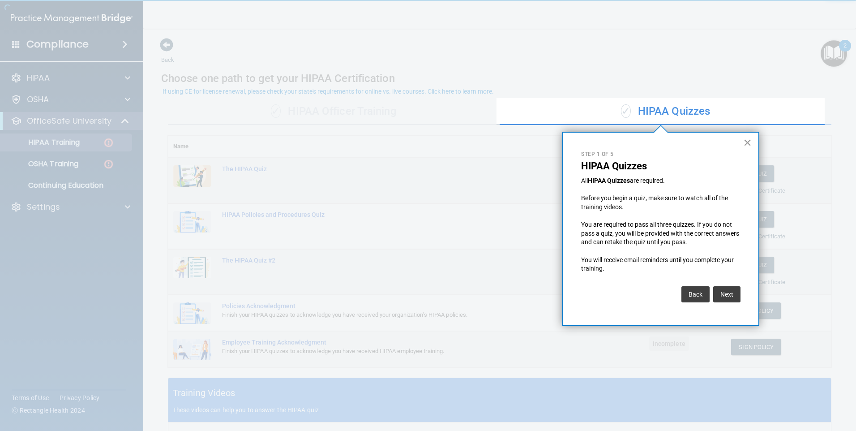
click at [748, 138] on button "×" at bounding box center [747, 142] width 9 height 14
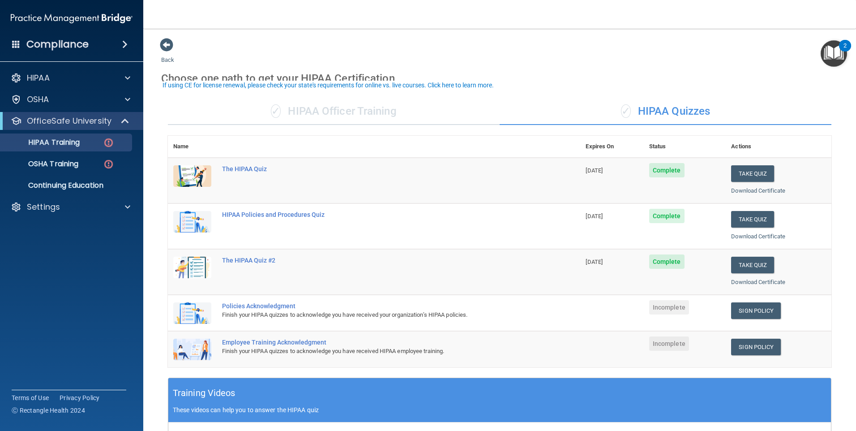
scroll to position [45, 0]
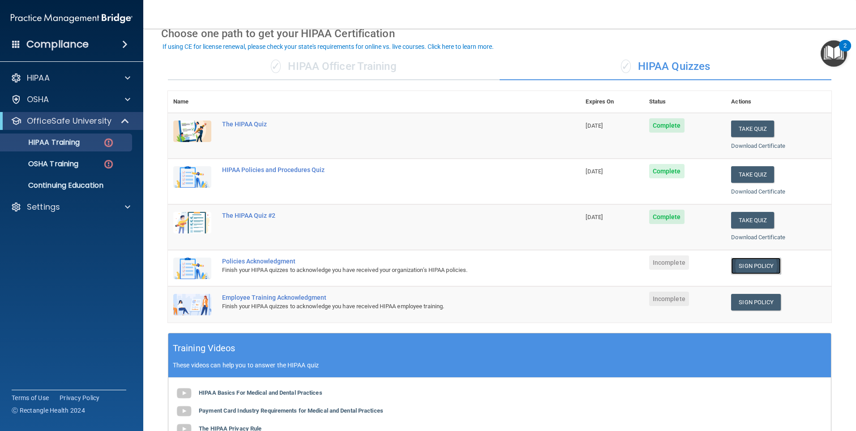
click at [760, 267] on link "Sign Policy" at bounding box center [756, 265] width 50 height 17
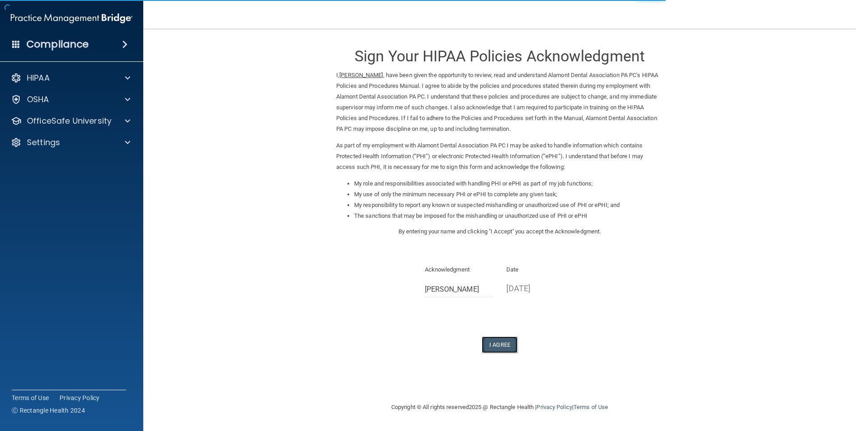
click at [504, 343] on button "I Agree" at bounding box center [500, 344] width 36 height 17
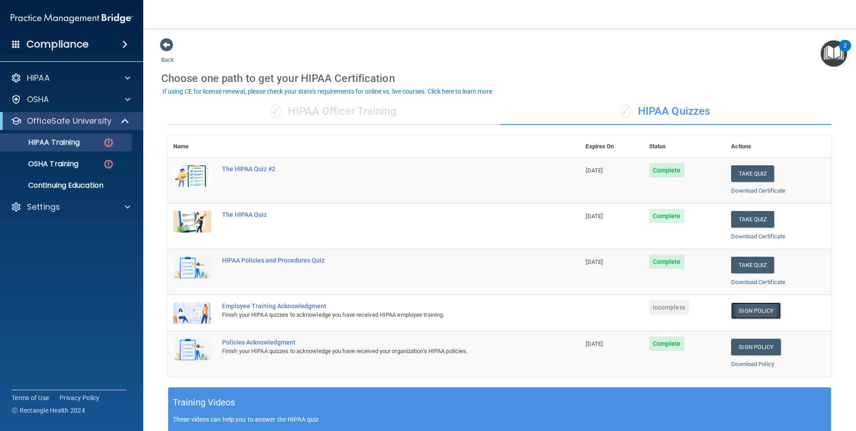
click at [744, 308] on link "Sign Policy" at bounding box center [756, 310] width 50 height 17
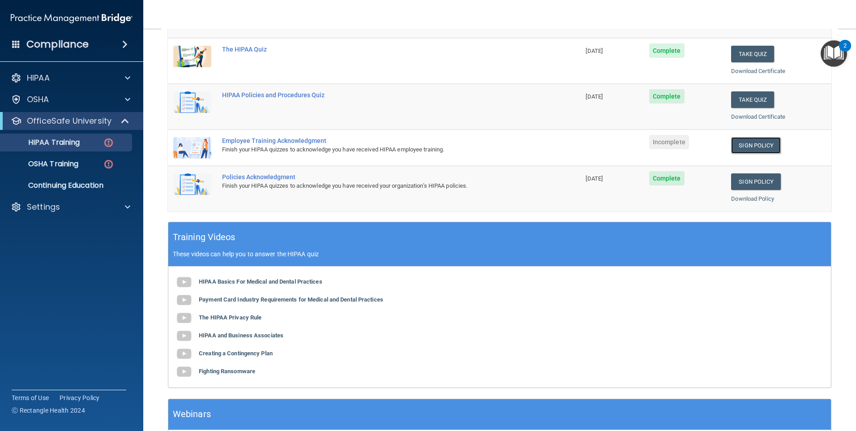
scroll to position [234, 0]
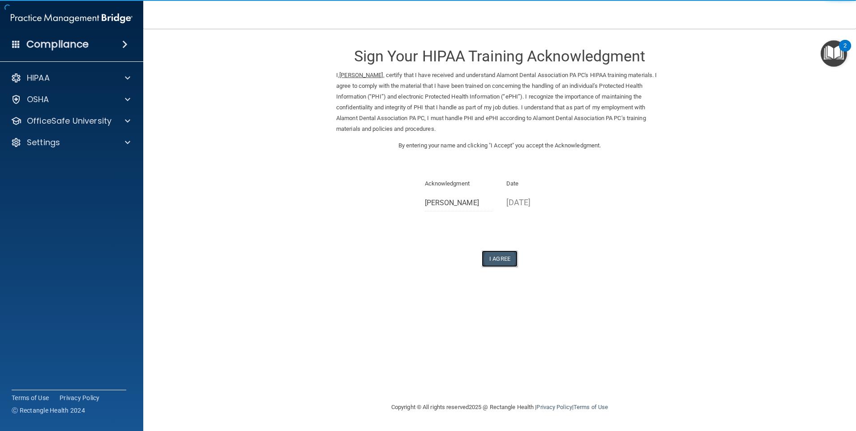
click at [512, 259] on button "I Agree" at bounding box center [500, 258] width 36 height 17
